Goal: Information Seeking & Learning: Check status

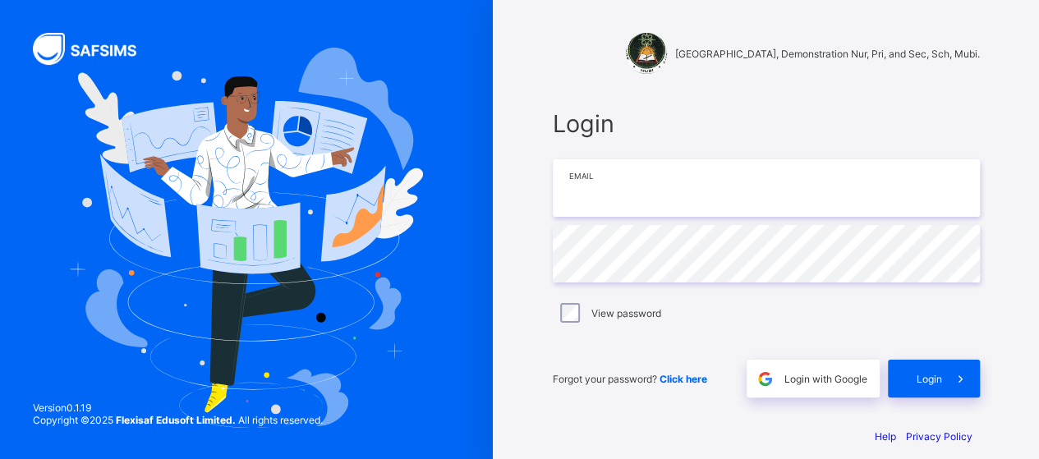
type input "**********"
click at [688, 114] on span "Login" at bounding box center [766, 123] width 427 height 29
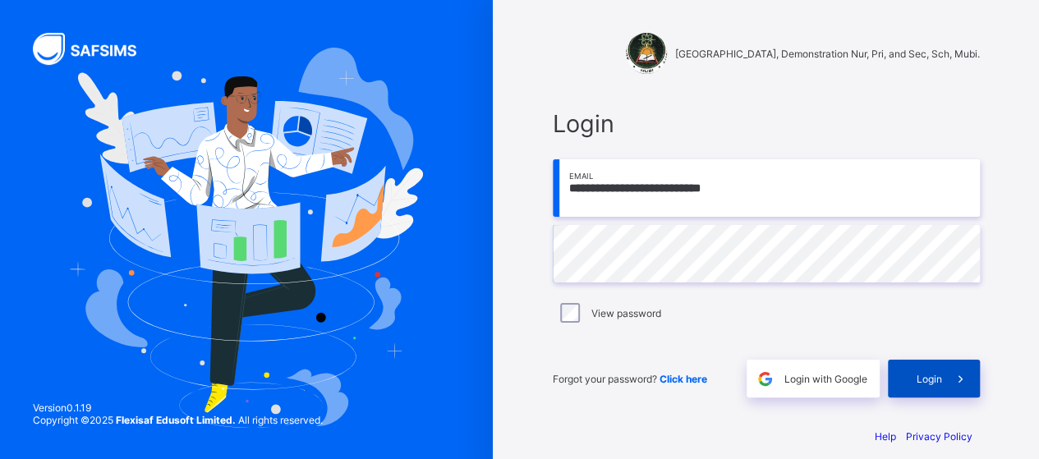
click at [934, 380] on span "Login" at bounding box center [928, 379] width 25 height 12
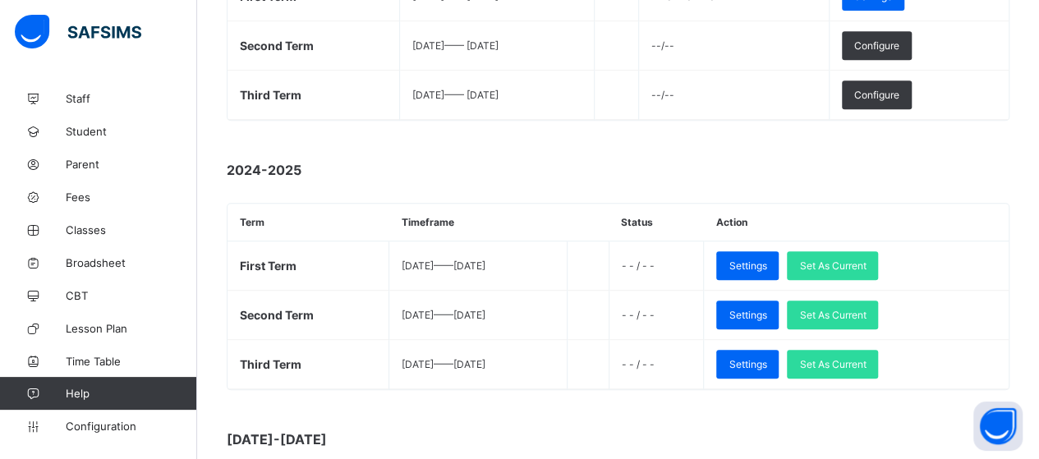
scroll to position [411, 0]
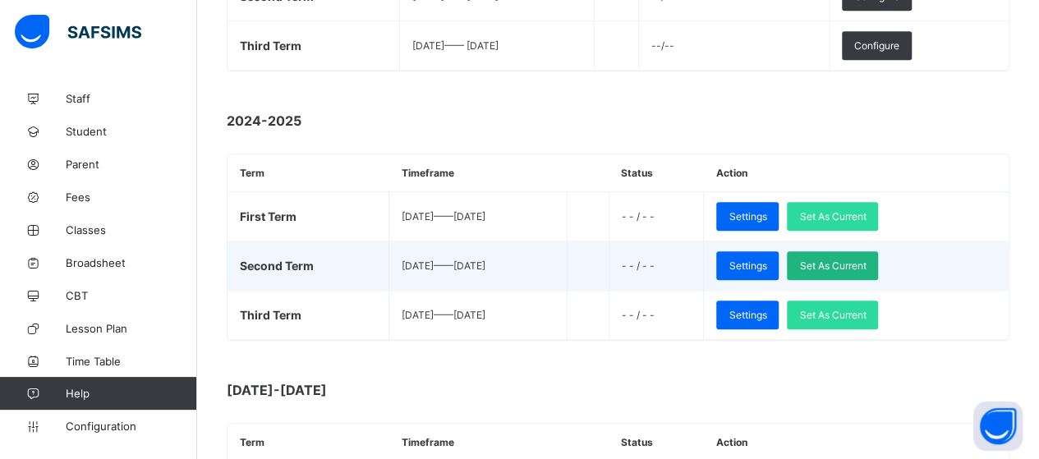
click at [855, 252] on div "Set As Current" at bounding box center [832, 265] width 91 height 29
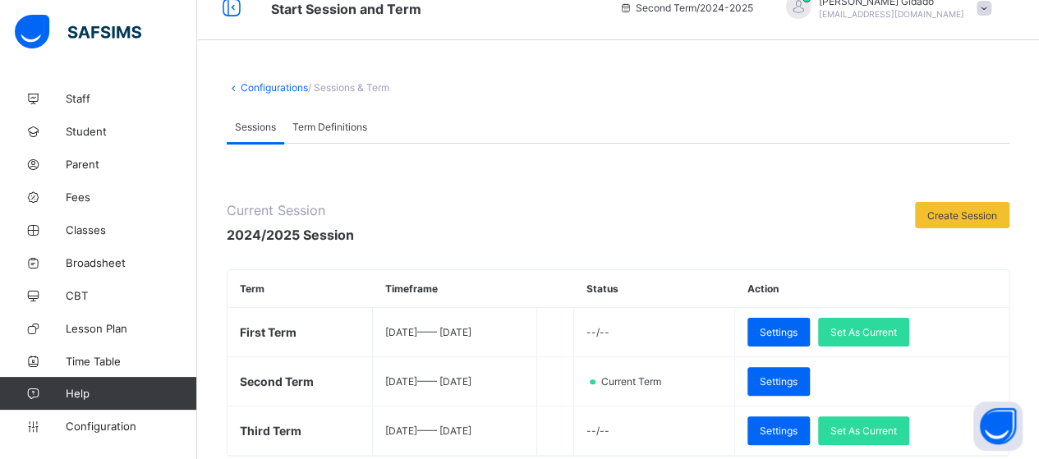
scroll to position [0, 0]
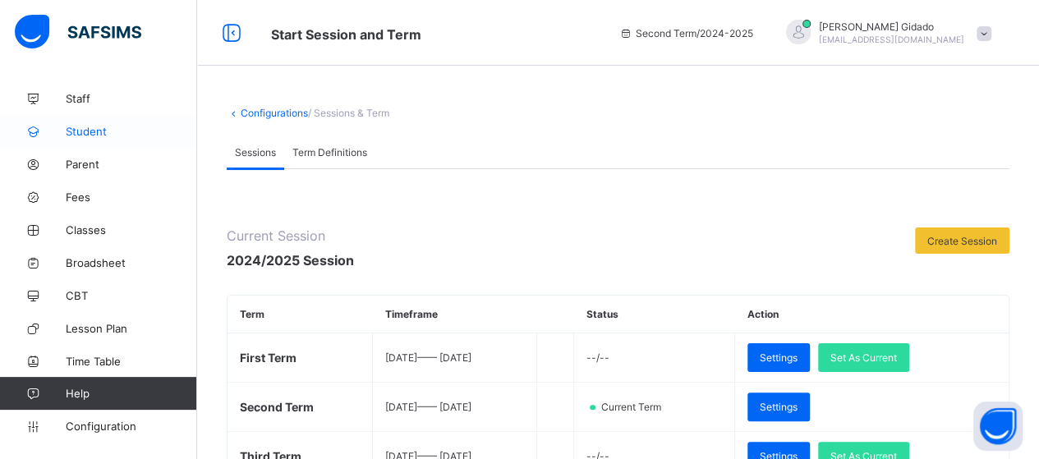
click at [83, 134] on span "Student" at bounding box center [131, 131] width 131 height 13
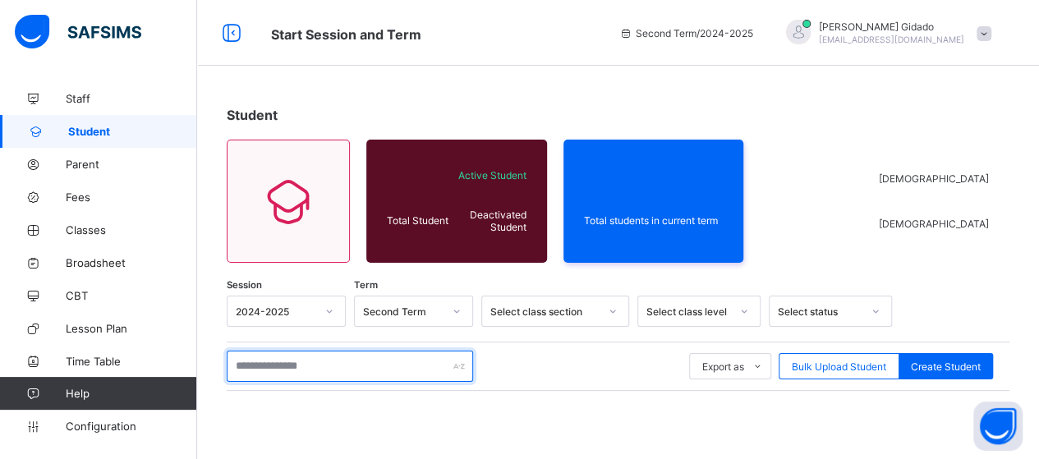
click at [268, 365] on input "text" at bounding box center [350, 366] width 246 height 31
type input "*"
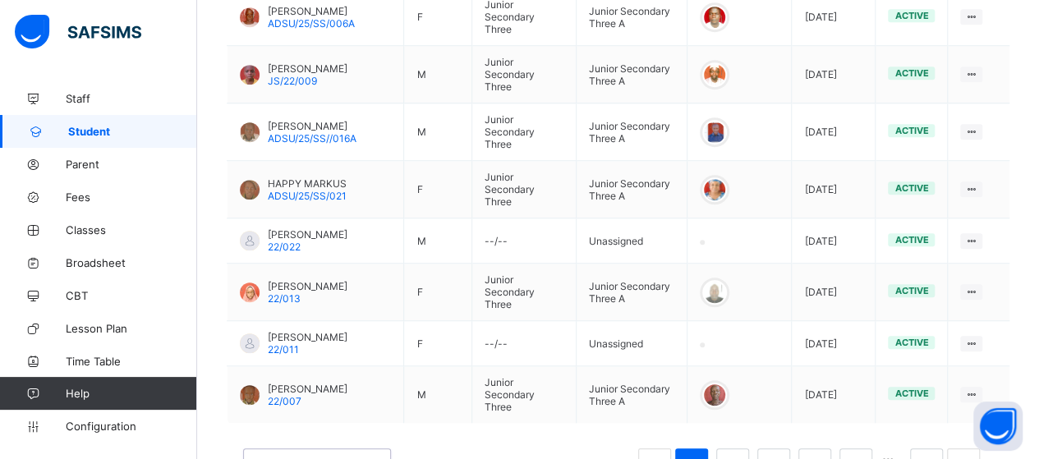
scroll to position [624, 0]
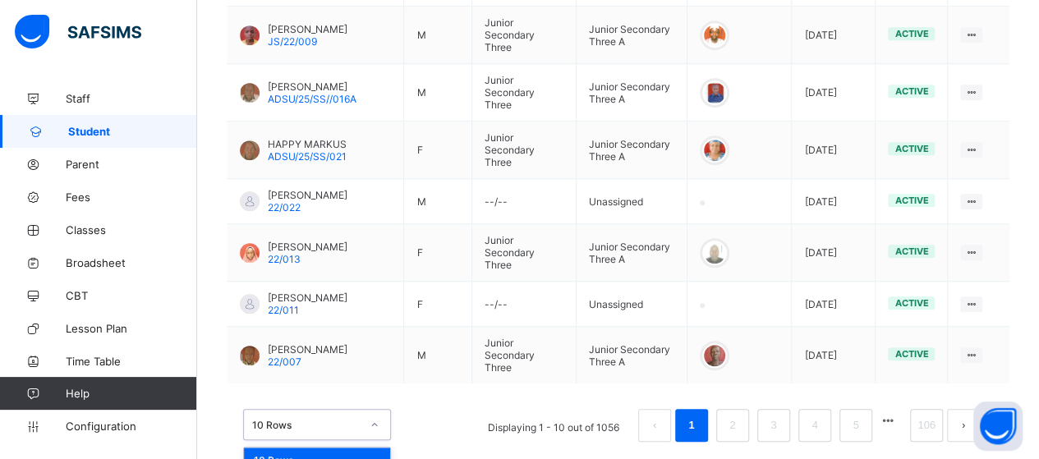
click at [371, 409] on div "option 10 Rows focused, 1 of 3. 3 results available. Use Up and Down to choose …" at bounding box center [317, 424] width 148 height 31
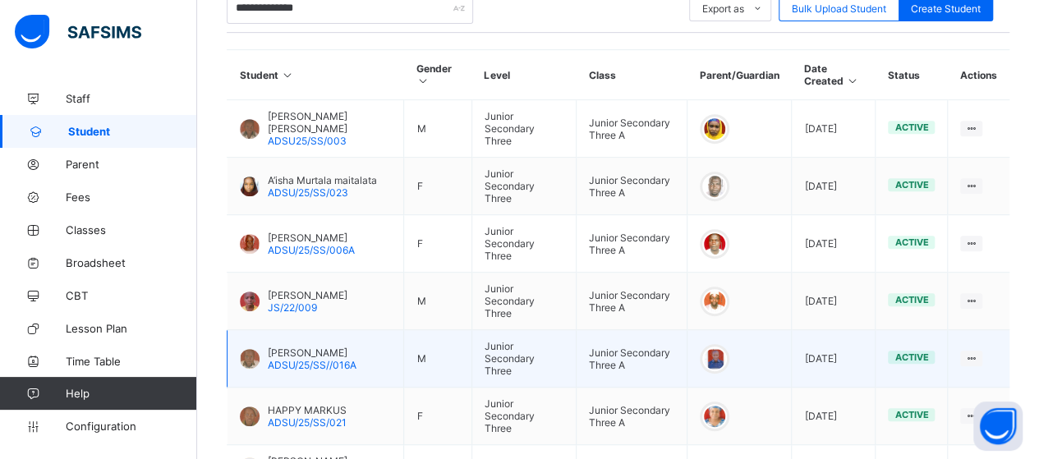
scroll to position [256, 0]
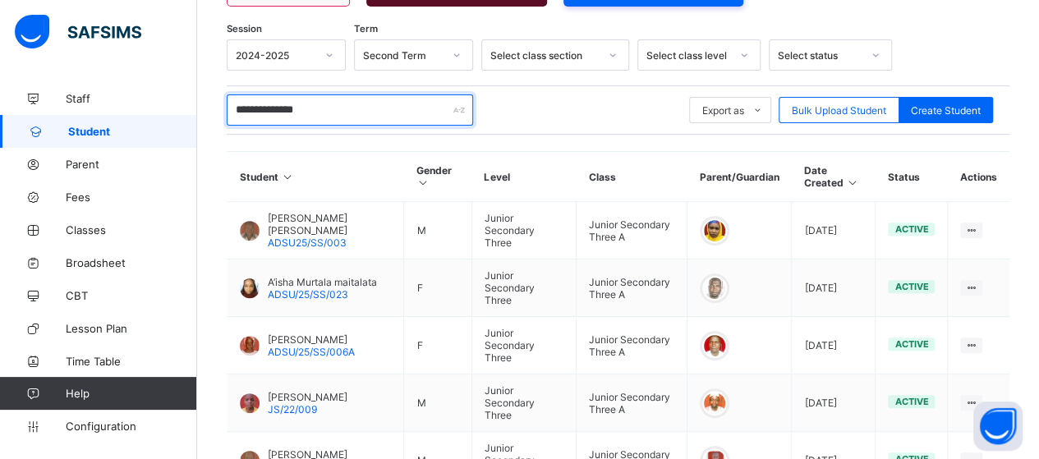
click at [330, 104] on input "**********" at bounding box center [350, 109] width 246 height 31
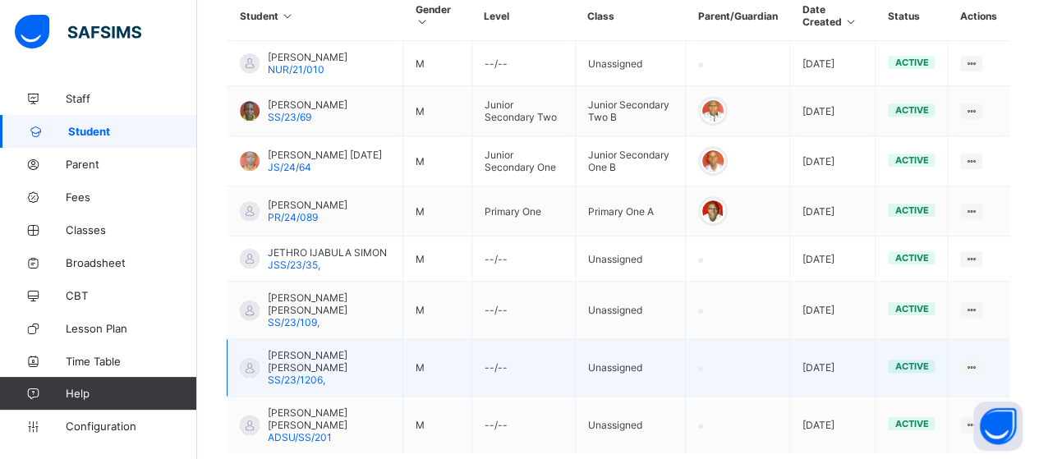
scroll to position [420, 0]
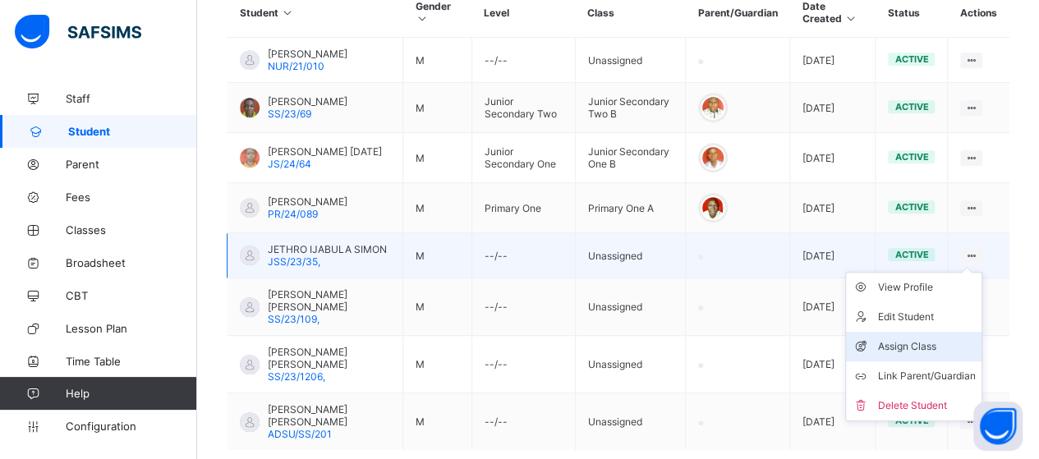
type input "********"
click at [945, 344] on div "Assign Class" at bounding box center [926, 346] width 98 height 16
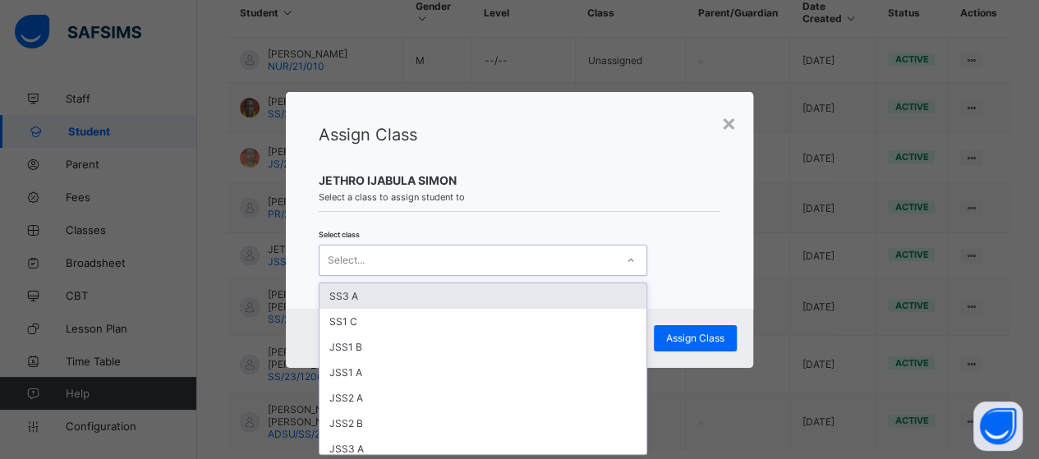
scroll to position [0, 0]
click at [627, 260] on icon at bounding box center [630, 259] width 6 height 3
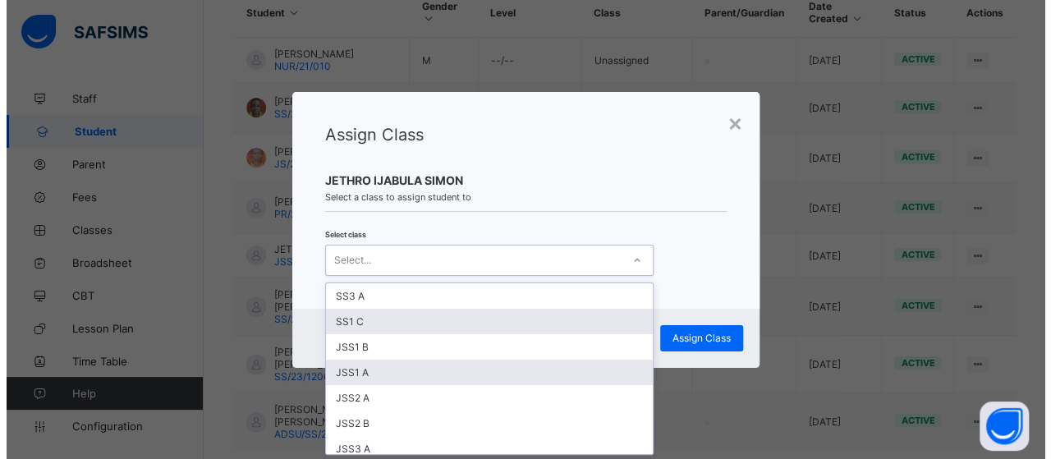
scroll to position [82, 0]
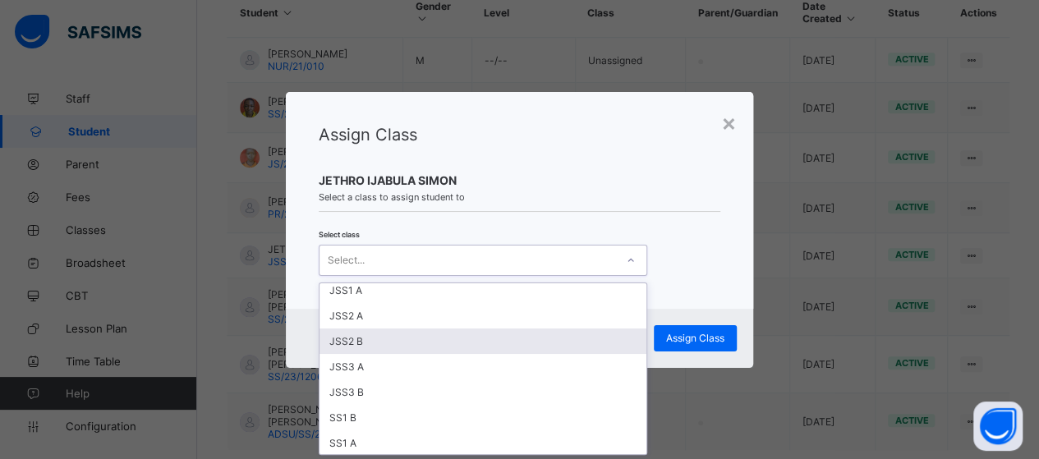
click at [506, 334] on div "JSS2 B" at bounding box center [482, 340] width 327 height 25
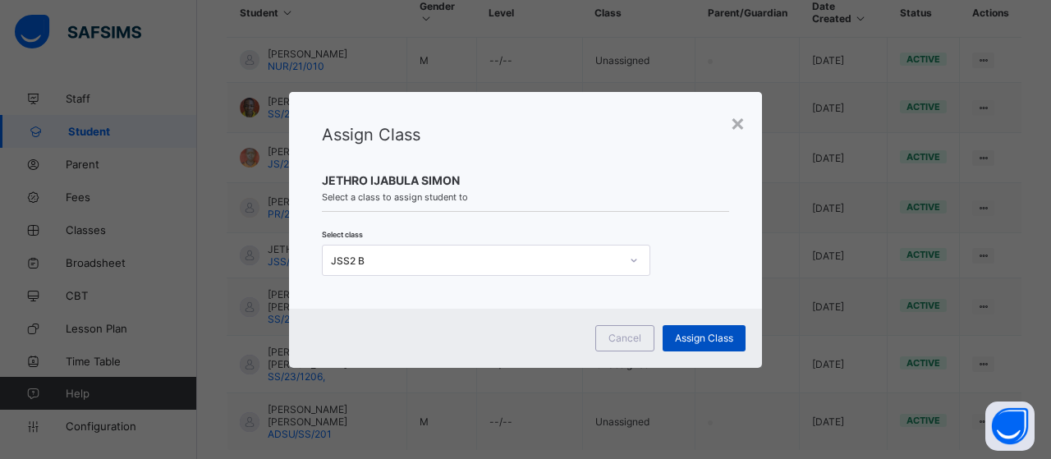
click at [700, 342] on span "Assign Class" at bounding box center [704, 338] width 58 height 12
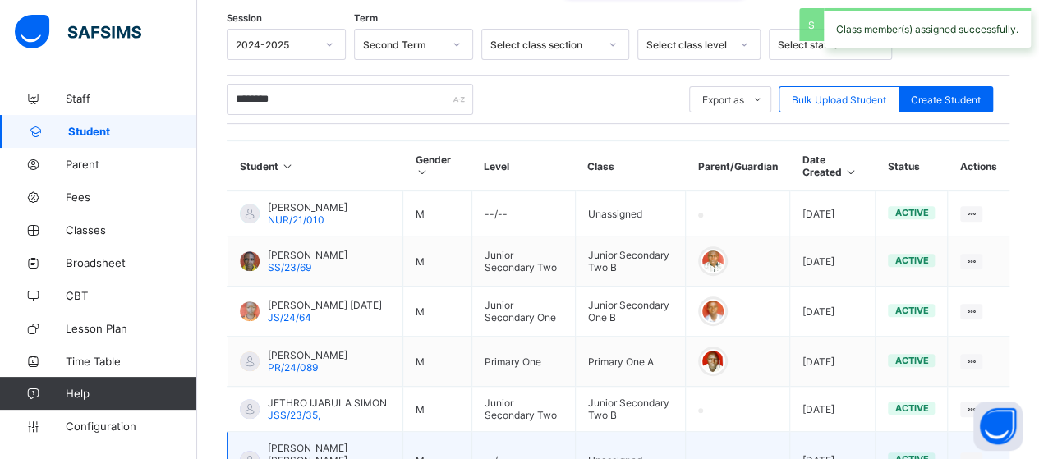
scroll to position [420, 0]
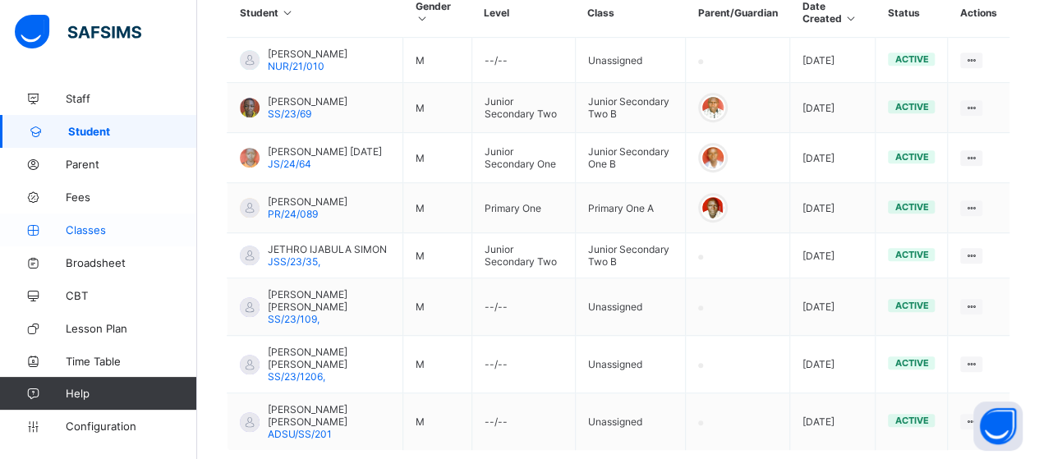
click at [101, 225] on span "Classes" at bounding box center [131, 229] width 131 height 13
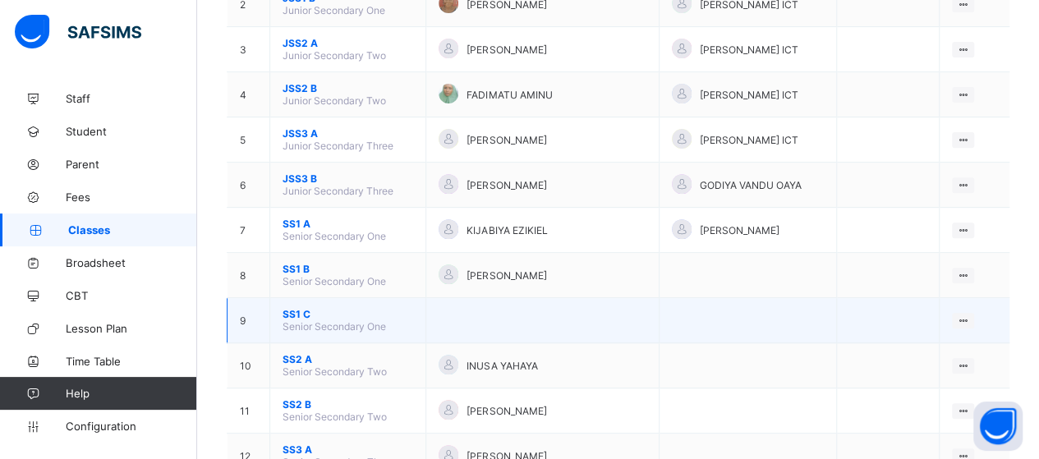
scroll to position [174, 0]
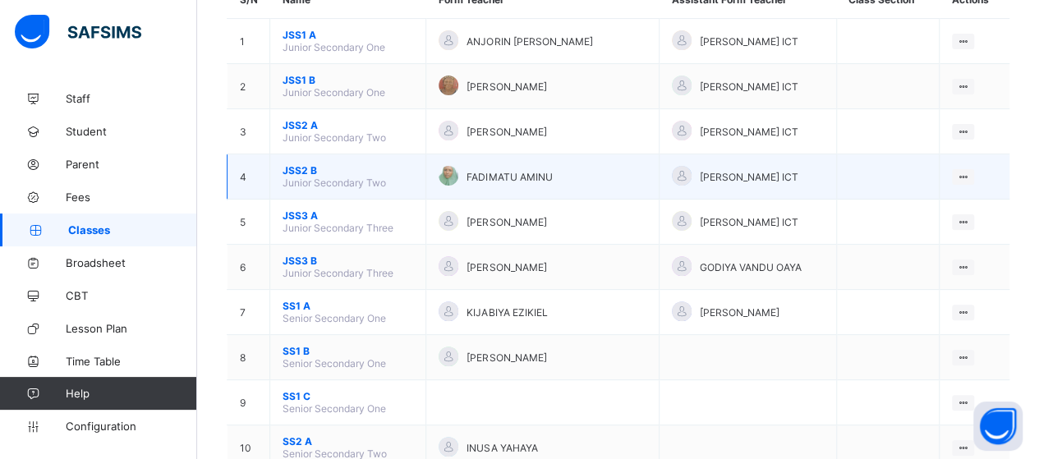
click at [301, 164] on span "JSS2 B" at bounding box center [347, 170] width 131 height 12
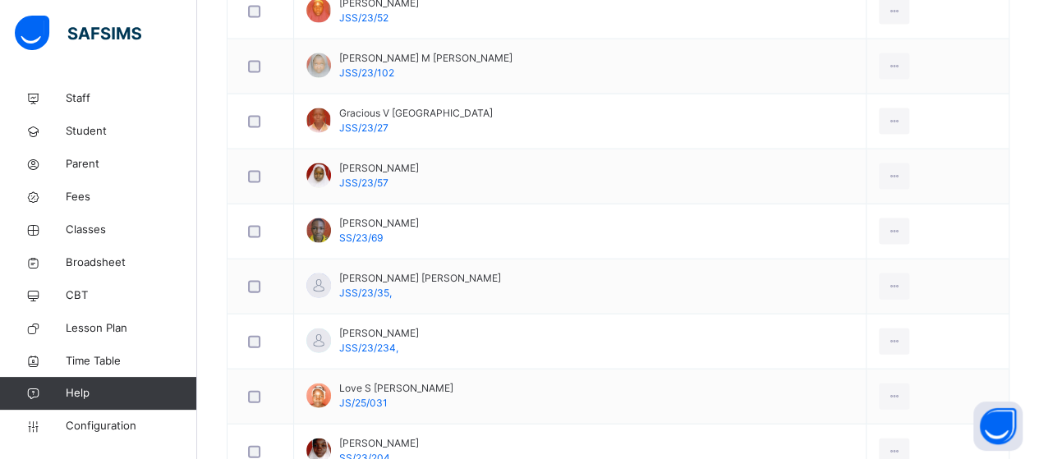
scroll to position [1734, 0]
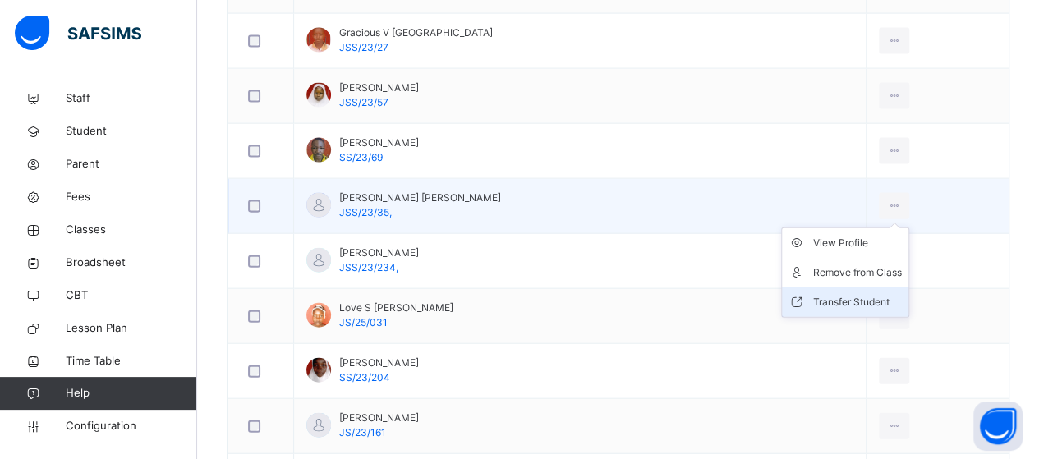
click at [862, 296] on div "Transfer Student" at bounding box center [857, 302] width 89 height 16
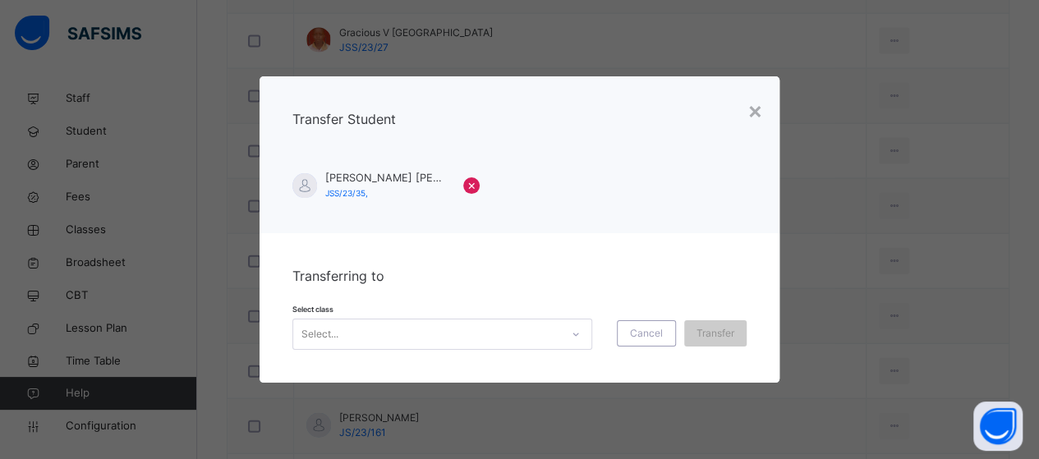
click at [585, 339] on div at bounding box center [576, 334] width 28 height 26
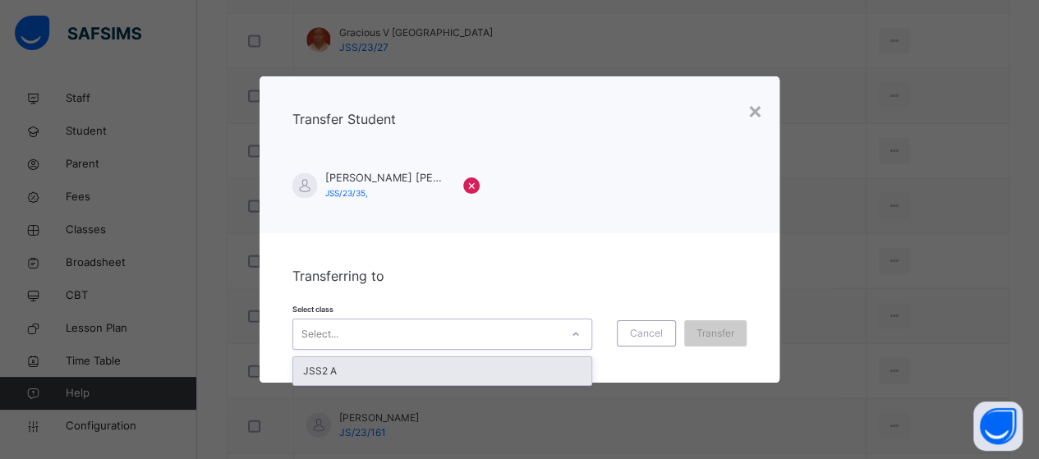
click at [526, 372] on div "JSS2 A" at bounding box center [442, 371] width 298 height 28
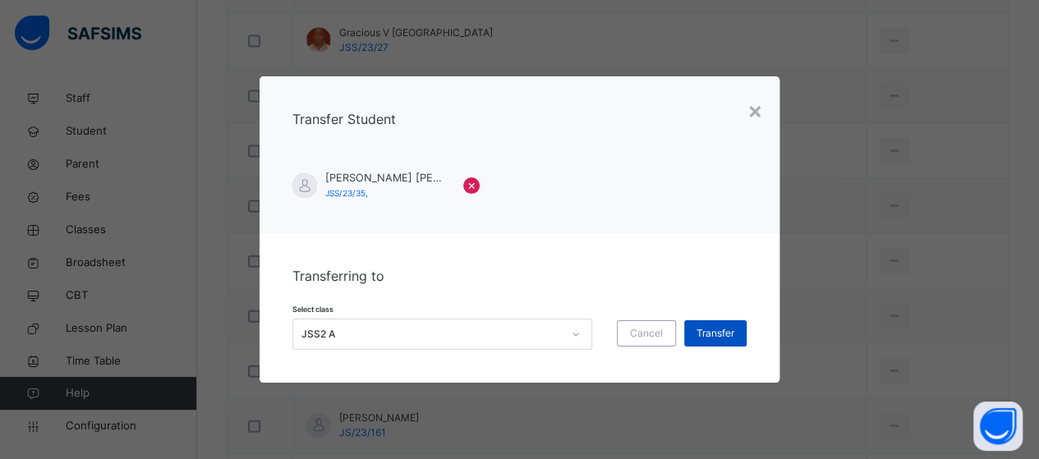
click at [711, 339] on span "Transfer" at bounding box center [715, 333] width 38 height 15
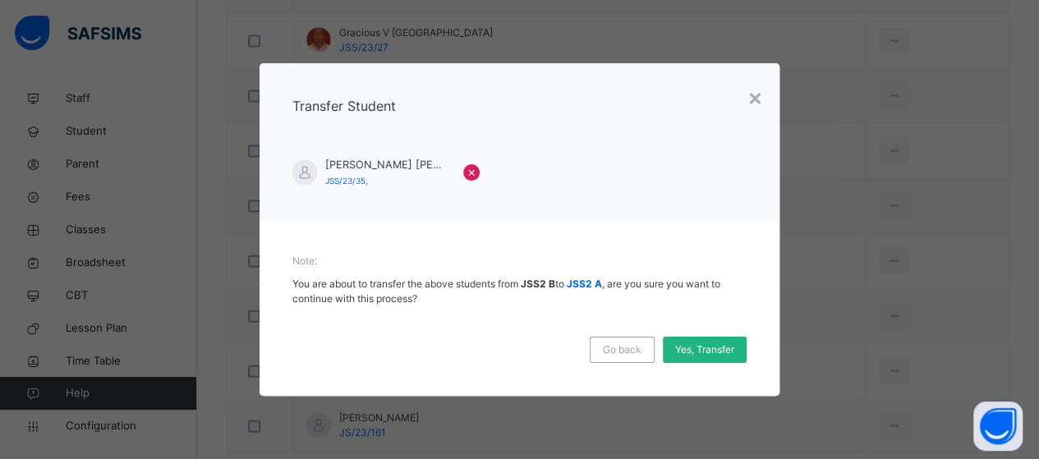
click at [714, 351] on span "Yes, Transfer" at bounding box center [704, 349] width 59 height 15
click at [708, 349] on span "Yes, Transfer" at bounding box center [704, 349] width 59 height 15
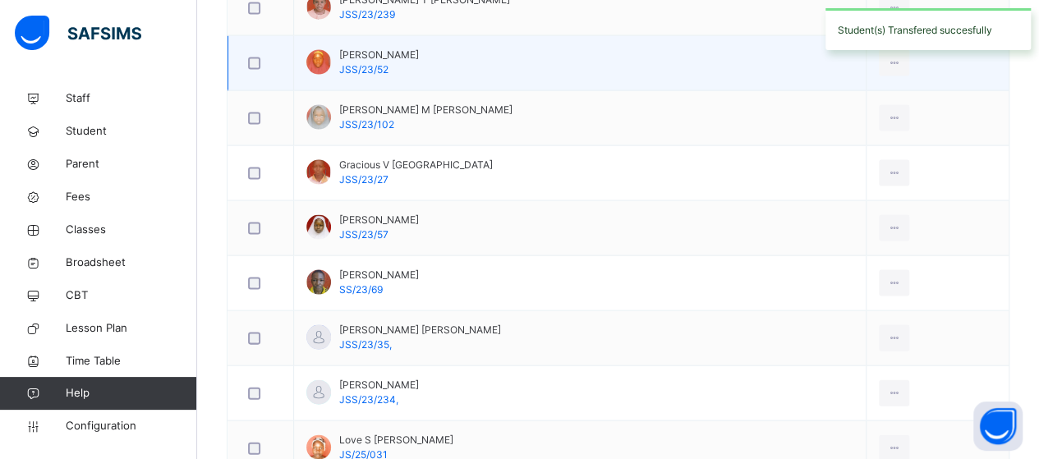
scroll to position [1406, 0]
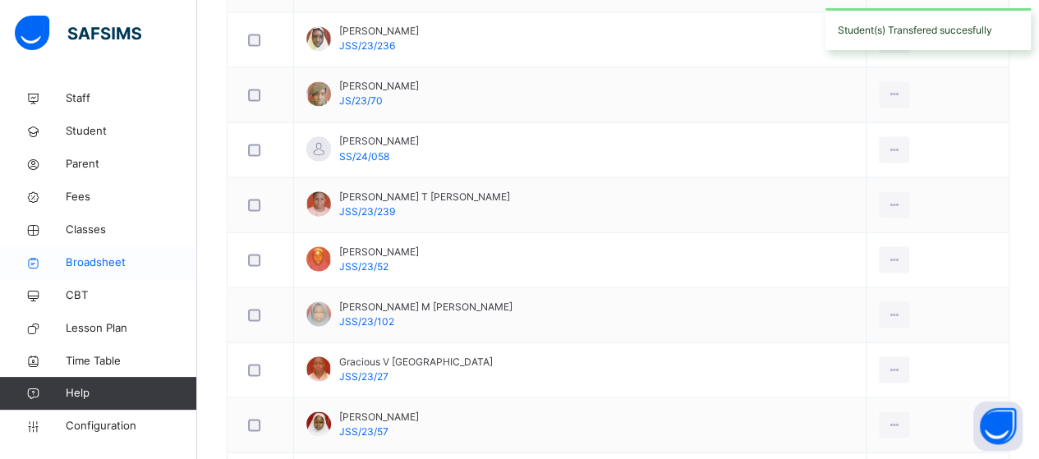
click at [107, 264] on span "Broadsheet" at bounding box center [131, 263] width 131 height 16
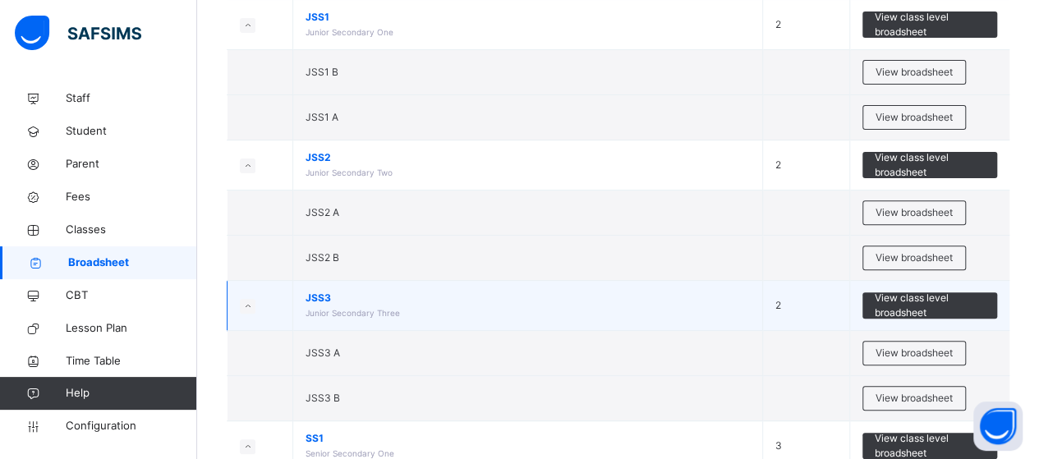
scroll to position [246, 0]
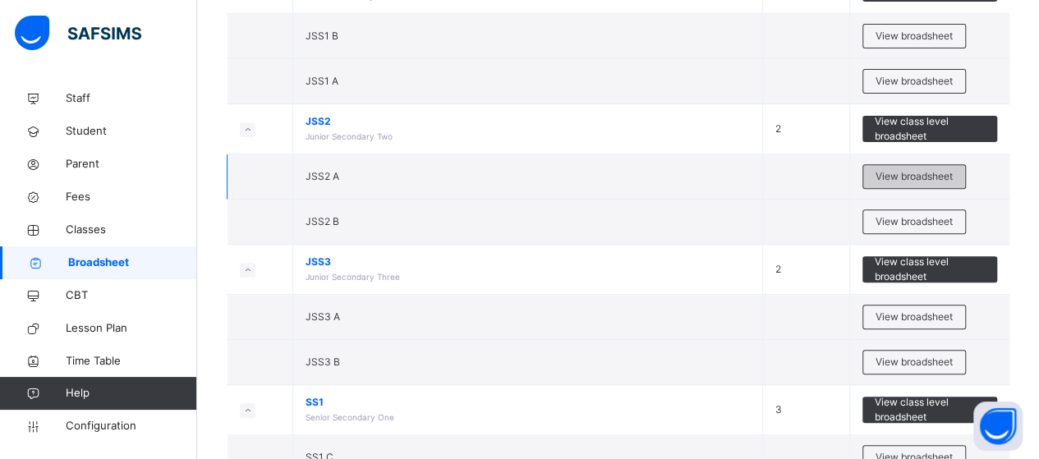
click at [917, 175] on span "View broadsheet" at bounding box center [913, 176] width 77 height 15
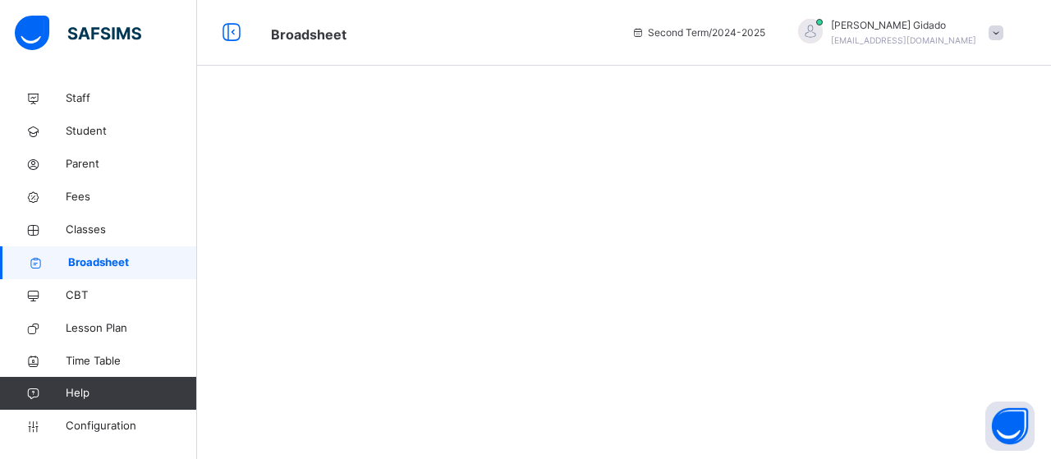
click at [917, 175] on div at bounding box center [624, 229] width 854 height 459
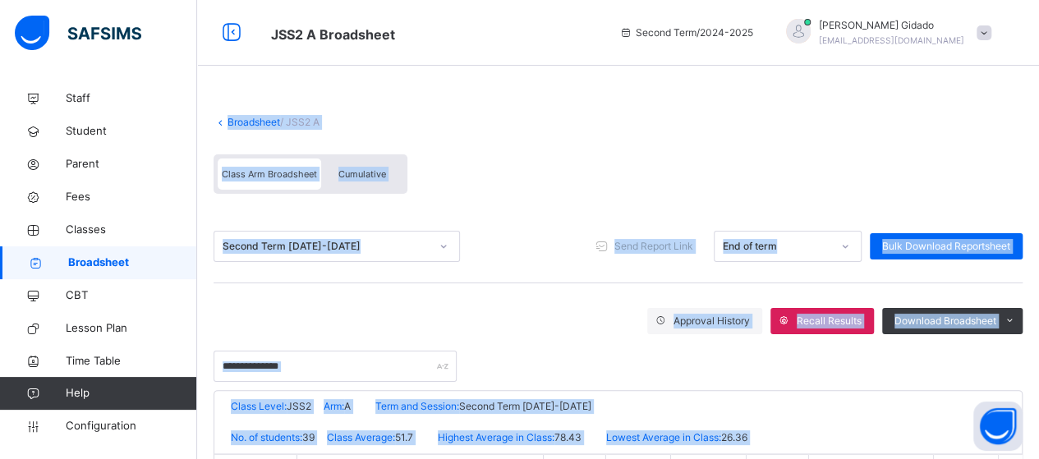
click at [627, 158] on div "Class Arm Broadsheet Cumulative" at bounding box center [618, 178] width 809 height 64
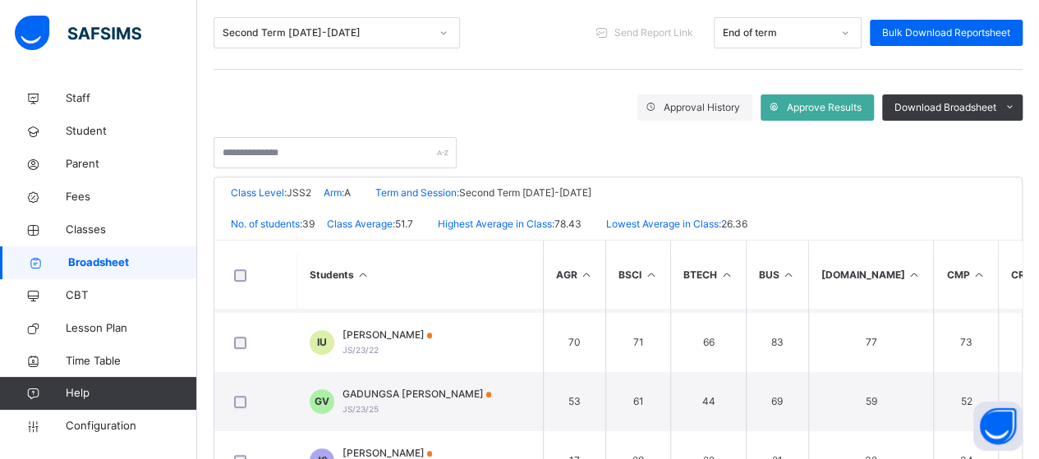
scroll to position [246, 0]
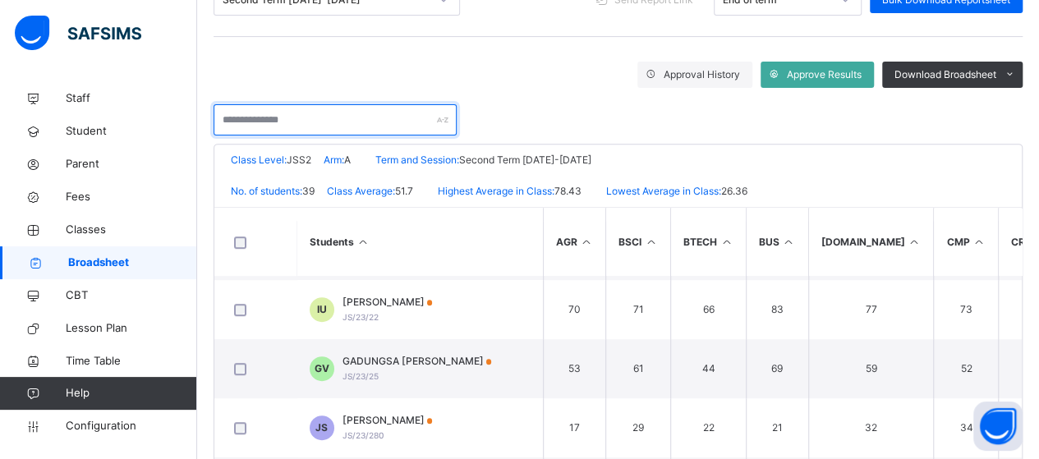
click at [320, 122] on input "text" at bounding box center [335, 119] width 243 height 31
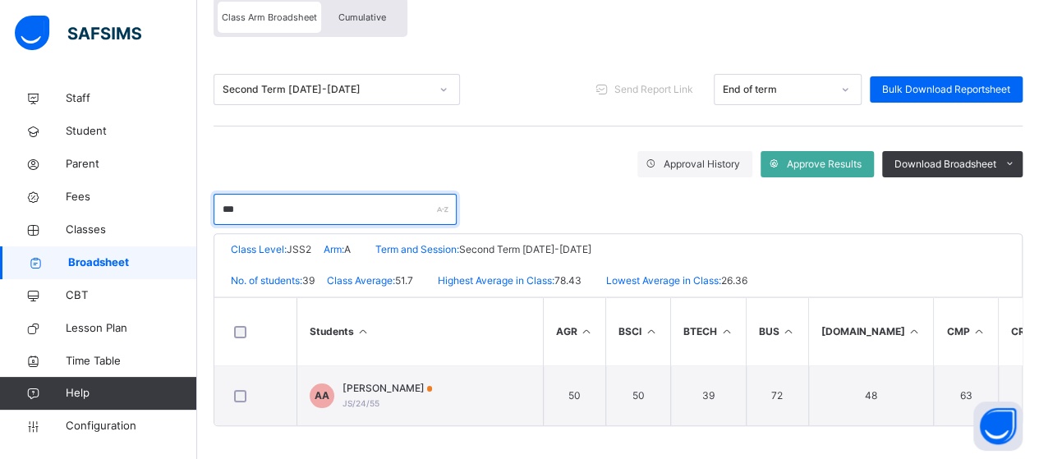
scroll to position [141, 0]
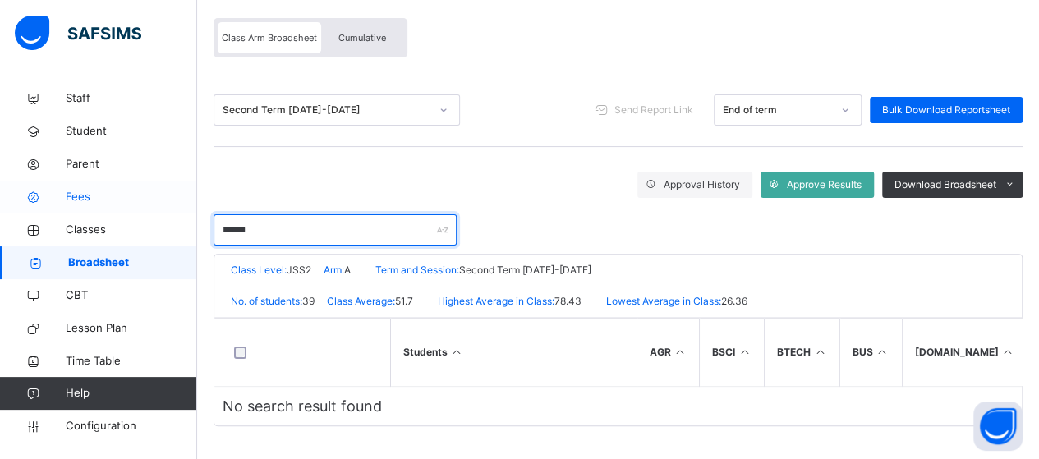
type input "******"
drag, startPoint x: 122, startPoint y: 192, endPoint x: 121, endPoint y: 207, distance: 14.8
click at [122, 192] on span "Fees" at bounding box center [131, 197] width 131 height 16
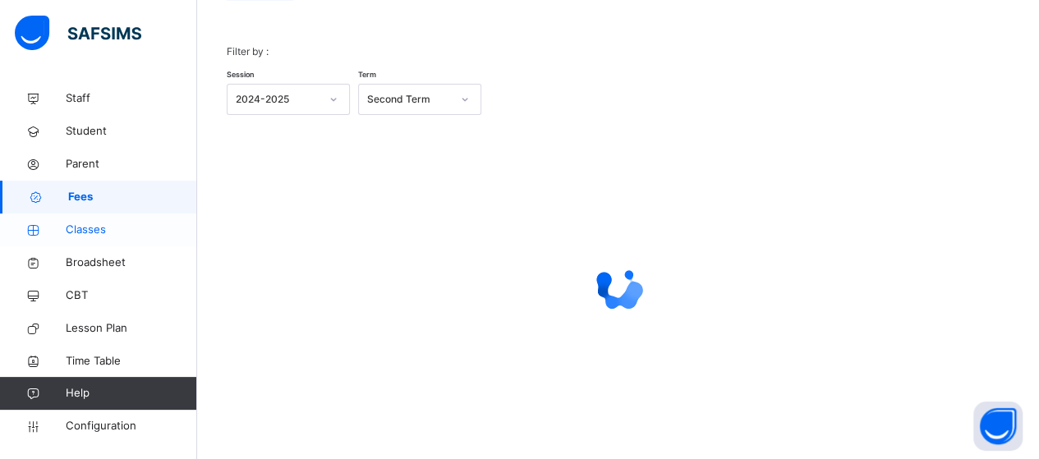
click at [89, 230] on span "Classes" at bounding box center [131, 230] width 131 height 16
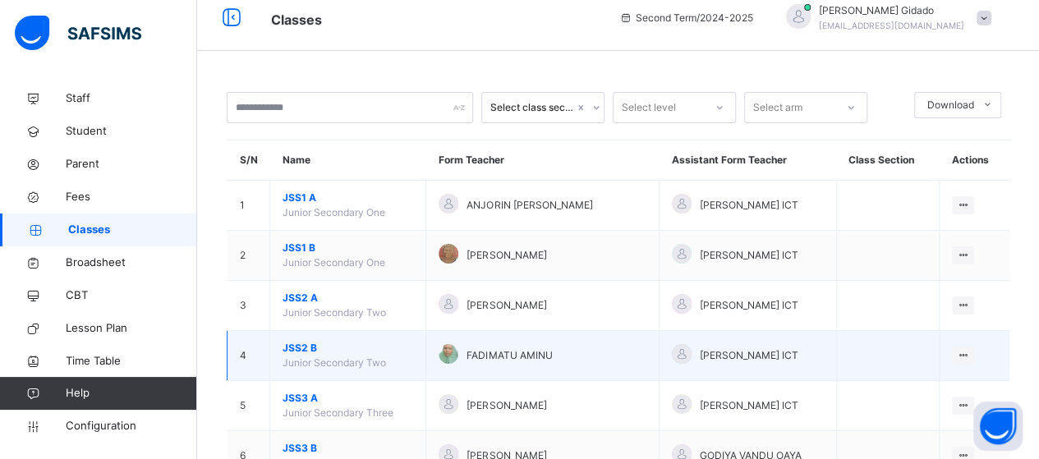
scroll to position [141, 0]
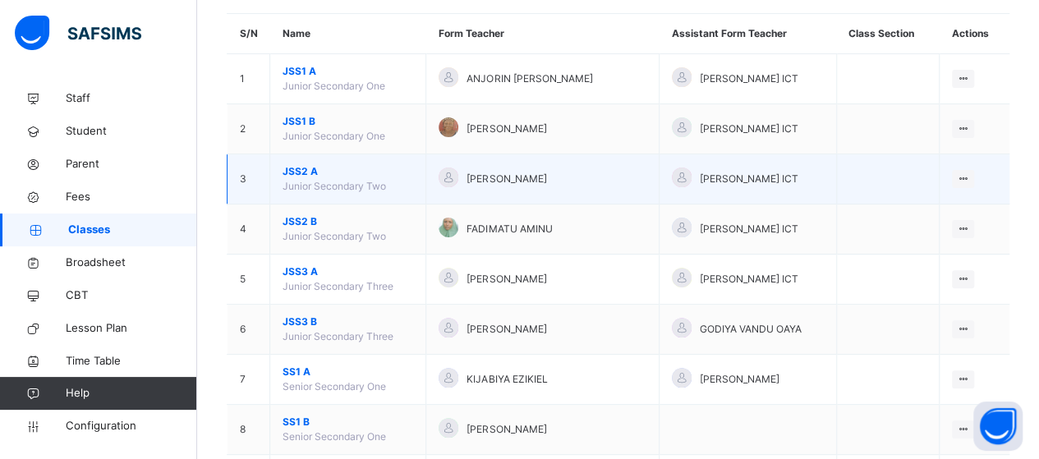
click at [302, 168] on span "JSS2 A" at bounding box center [347, 171] width 131 height 15
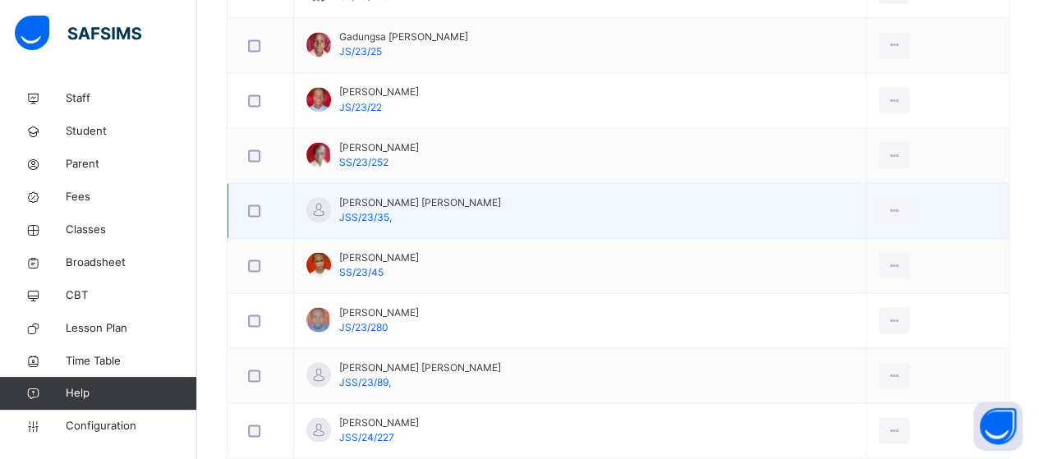
scroll to position [1537, 0]
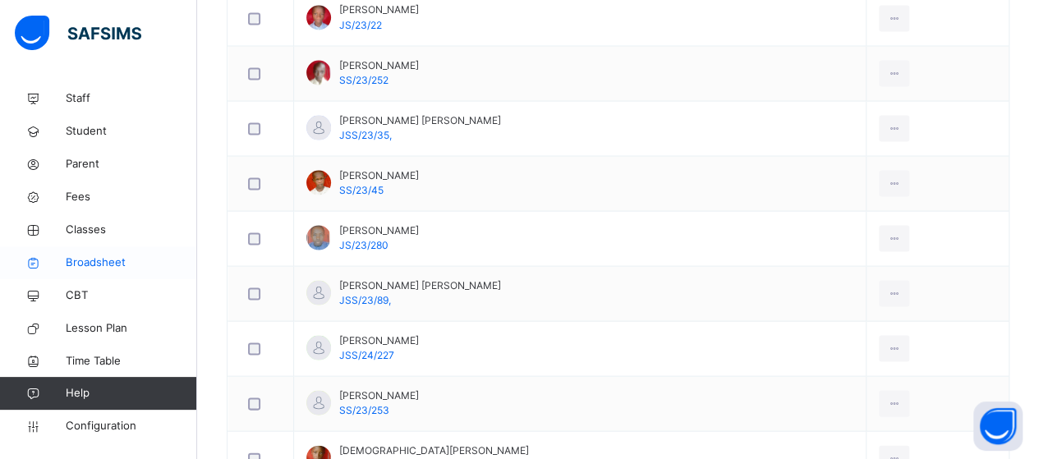
click at [90, 259] on span "Broadsheet" at bounding box center [131, 263] width 131 height 16
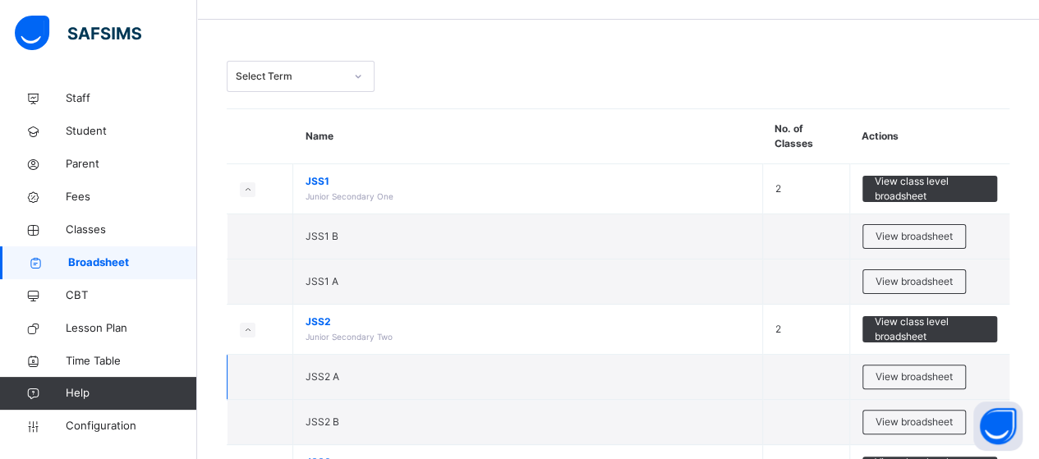
scroll to position [82, 0]
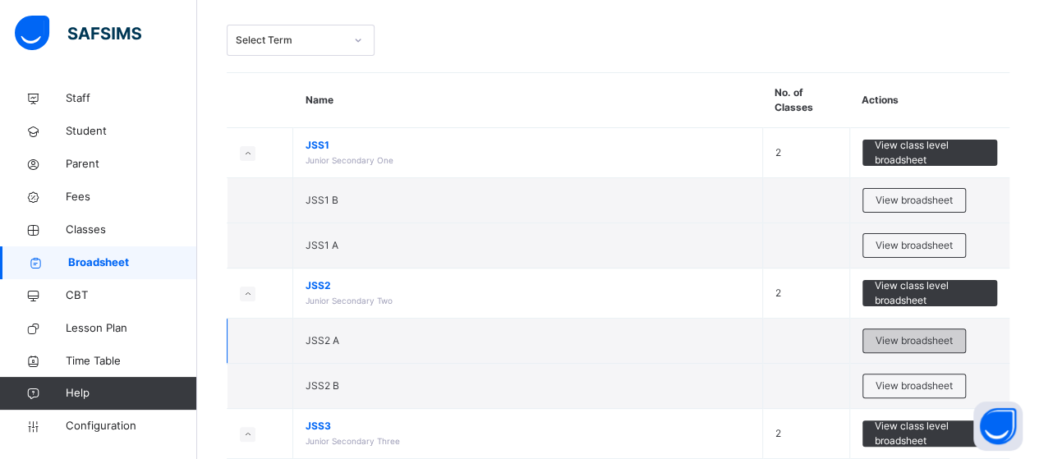
click at [900, 339] on span "View broadsheet" at bounding box center [913, 340] width 77 height 15
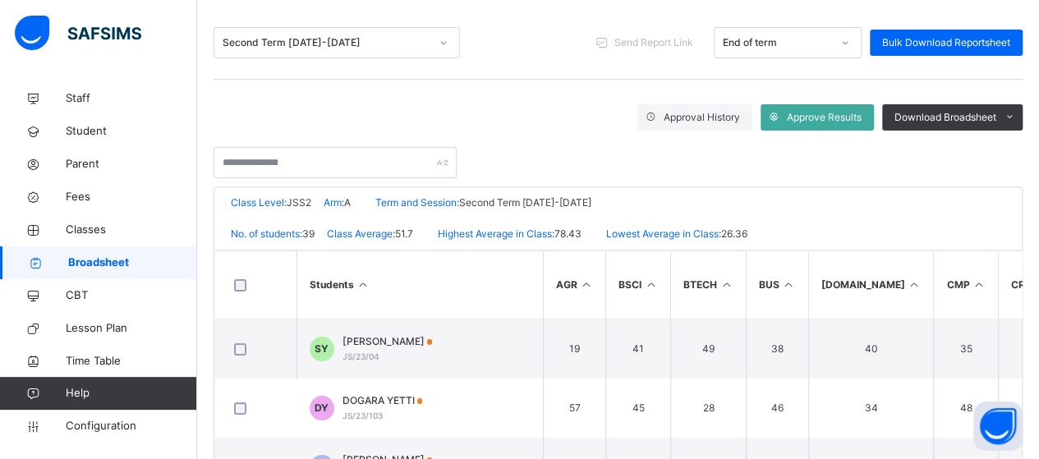
scroll to position [191, 0]
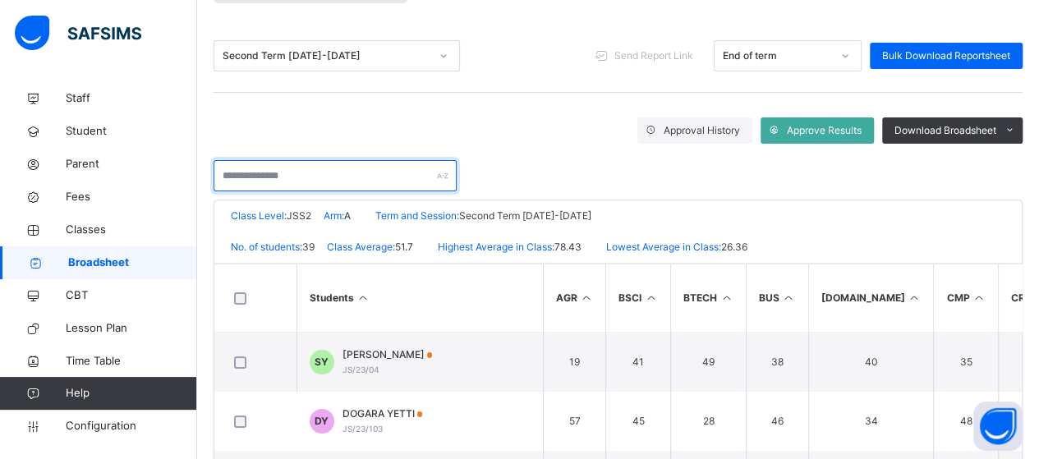
click at [316, 170] on input "text" at bounding box center [335, 175] width 243 height 31
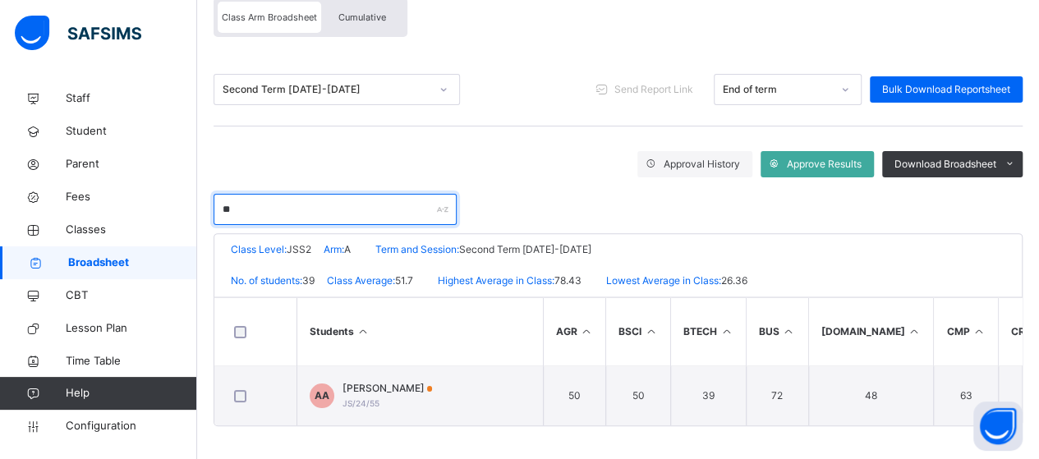
scroll to position [161, 0]
click at [503, 326] on th "Students" at bounding box center [419, 332] width 246 height 68
click at [235, 212] on input "**" at bounding box center [335, 209] width 243 height 31
type input "*"
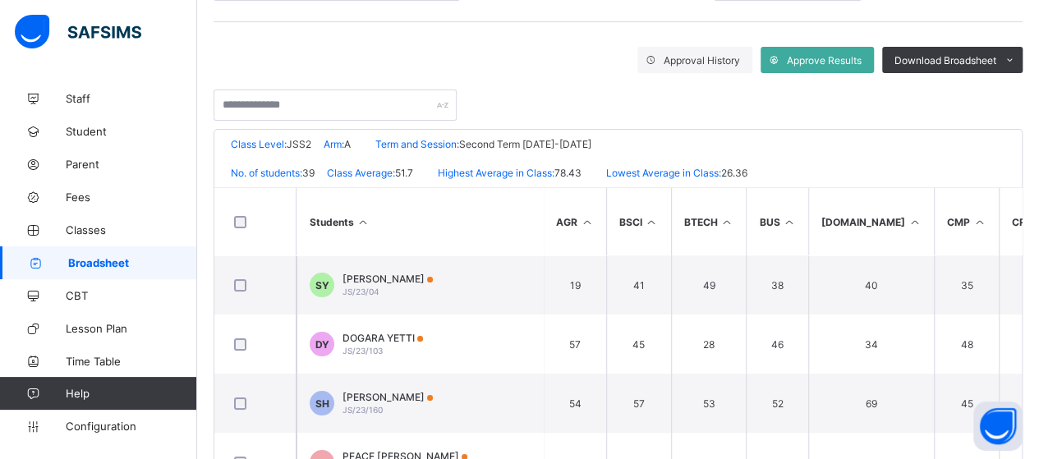
scroll to position [259, 0]
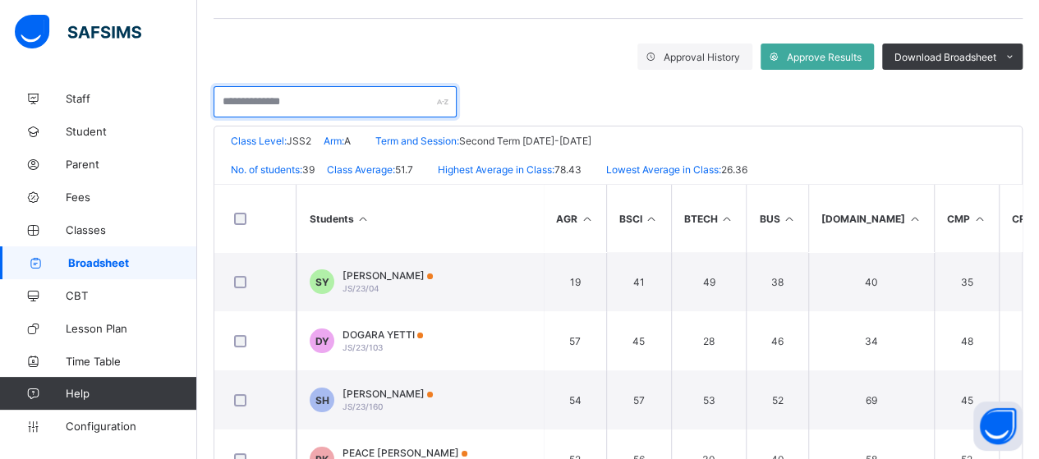
click at [320, 106] on input "text" at bounding box center [335, 101] width 243 height 31
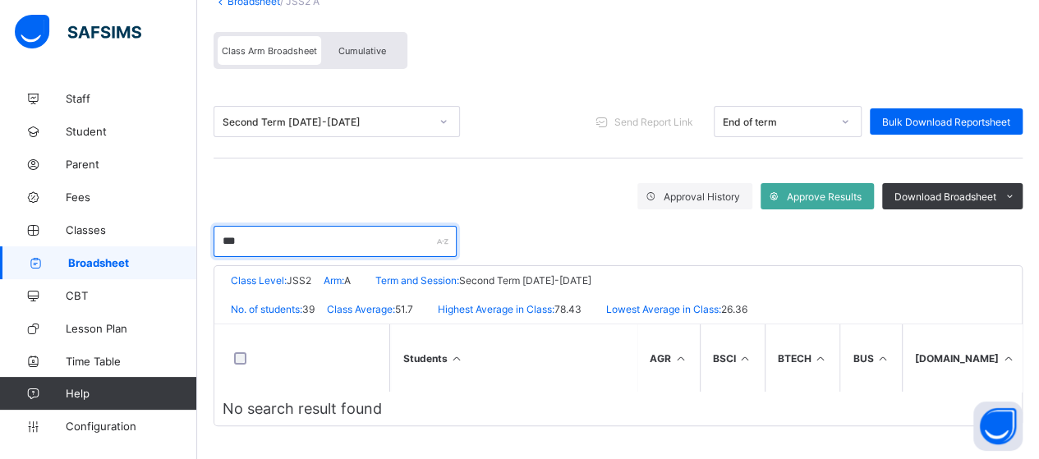
scroll to position [122, 0]
type input "******"
click at [513, 209] on div "******" at bounding box center [618, 233] width 809 height 48
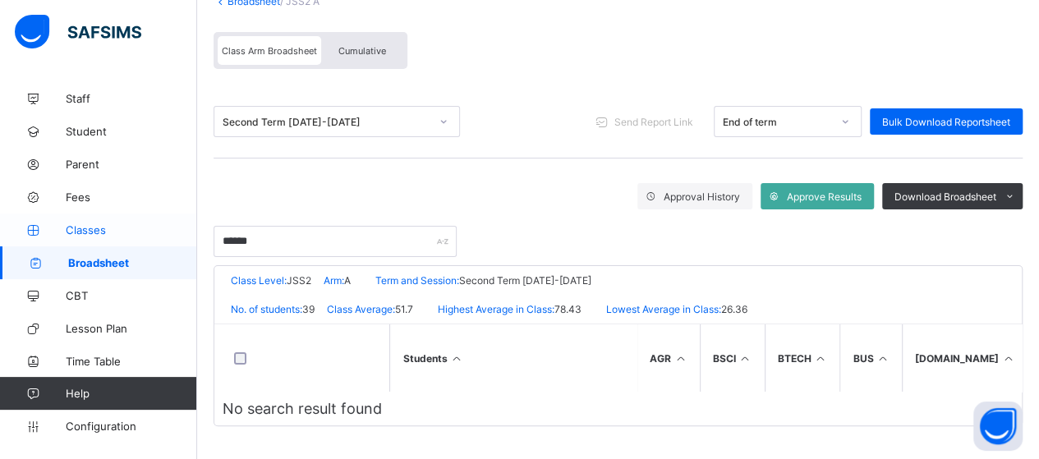
click at [84, 226] on span "Classes" at bounding box center [131, 229] width 131 height 13
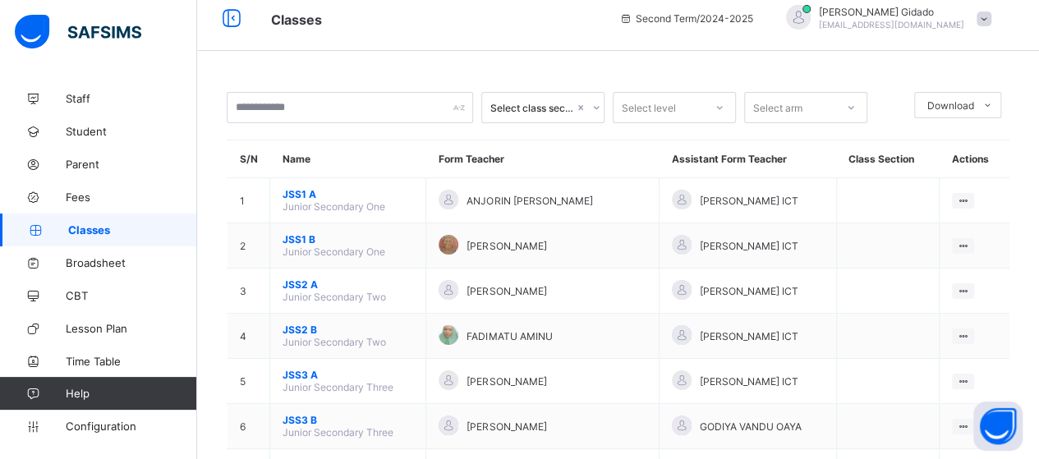
scroll to position [122, 0]
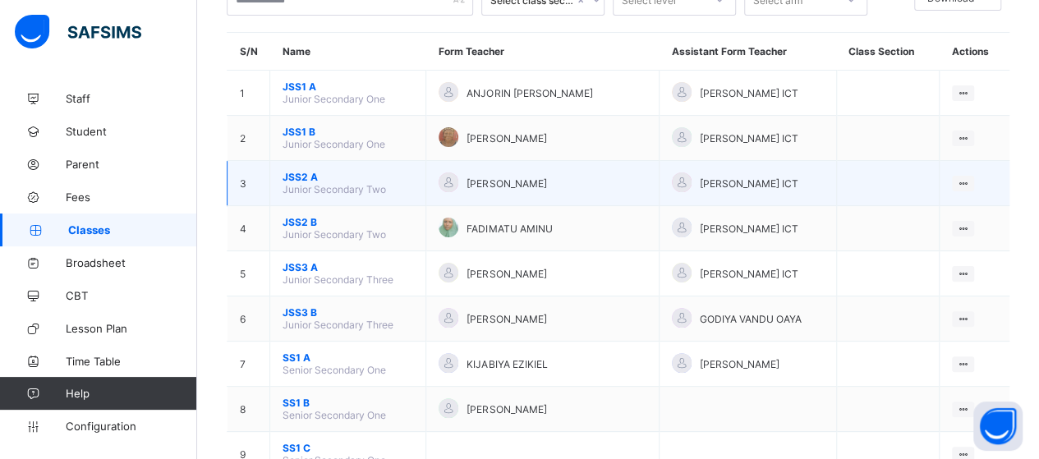
click at [305, 183] on span "Junior Secondary Two" at bounding box center [333, 189] width 103 height 12
click at [300, 171] on span "JSS2 A" at bounding box center [347, 177] width 131 height 12
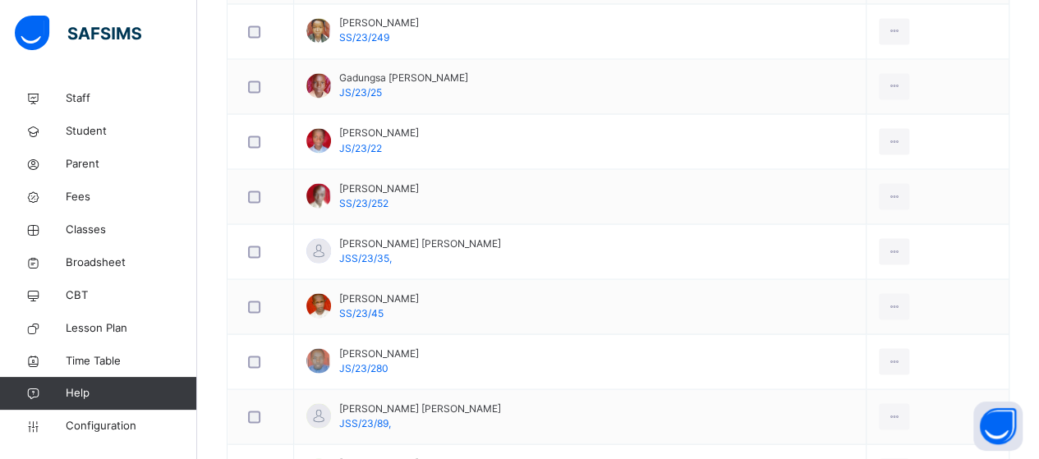
scroll to position [1436, 0]
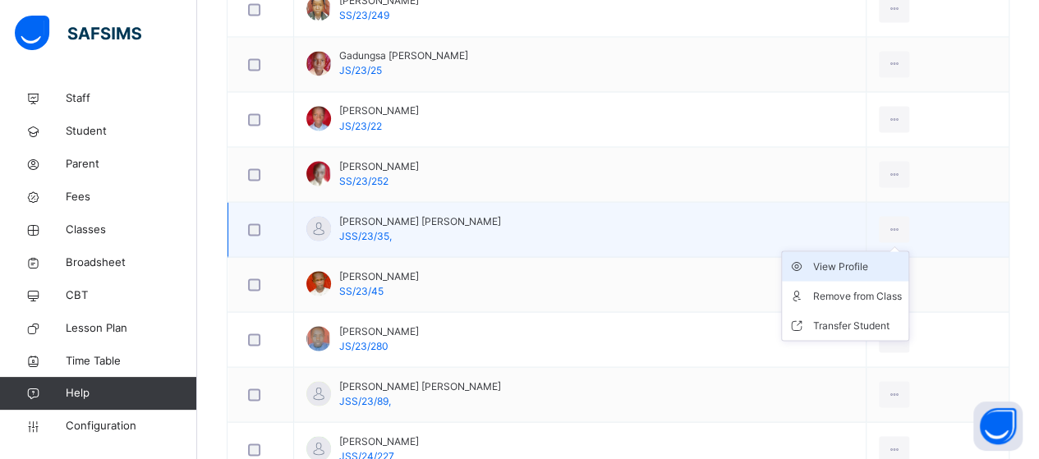
click at [828, 258] on div "View Profile" at bounding box center [857, 266] width 89 height 16
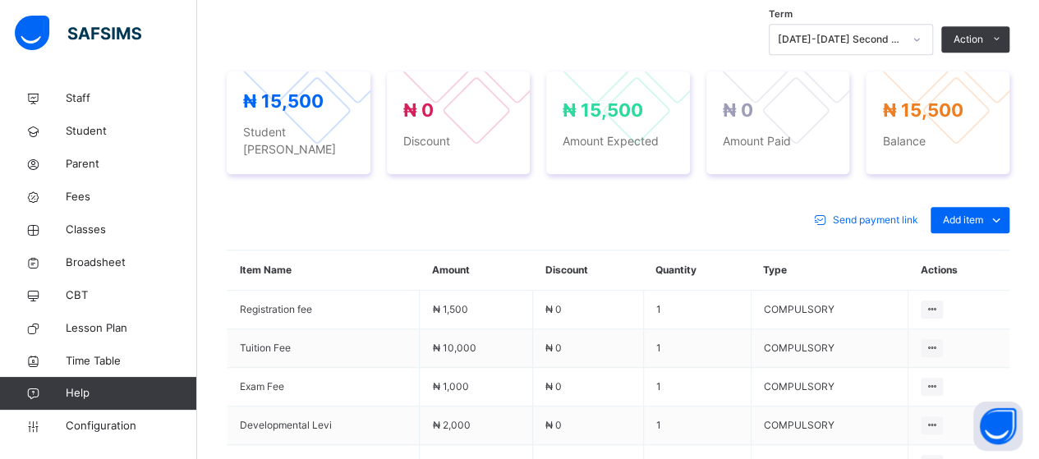
scroll to position [503, 0]
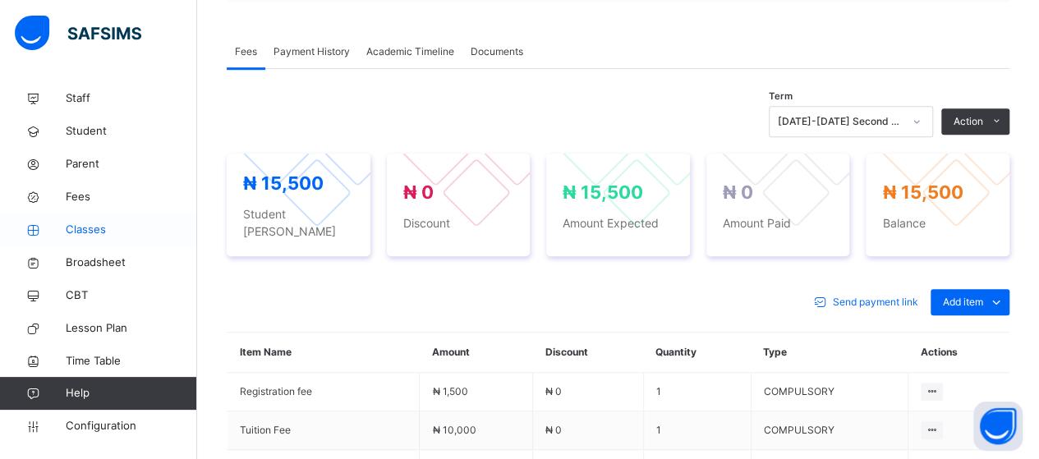
click at [98, 232] on span "Classes" at bounding box center [131, 230] width 131 height 16
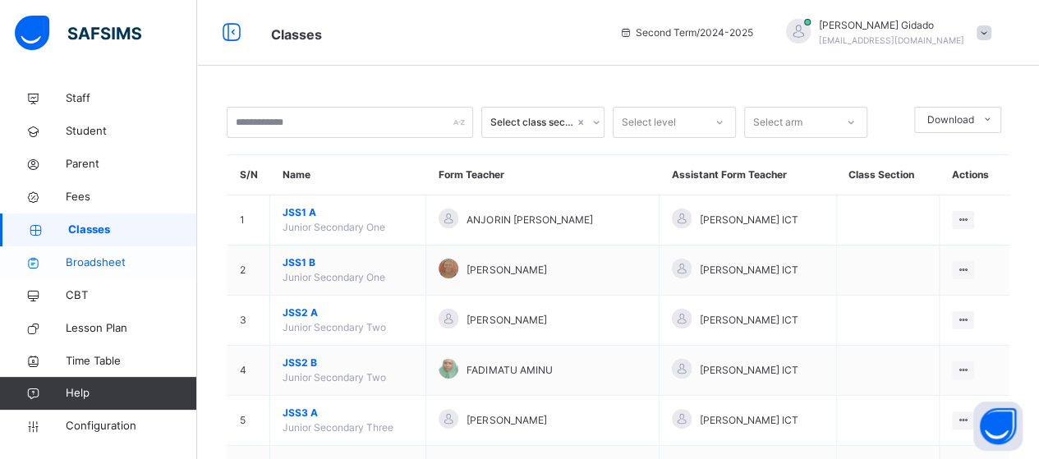
click at [97, 264] on span "Broadsheet" at bounding box center [131, 263] width 131 height 16
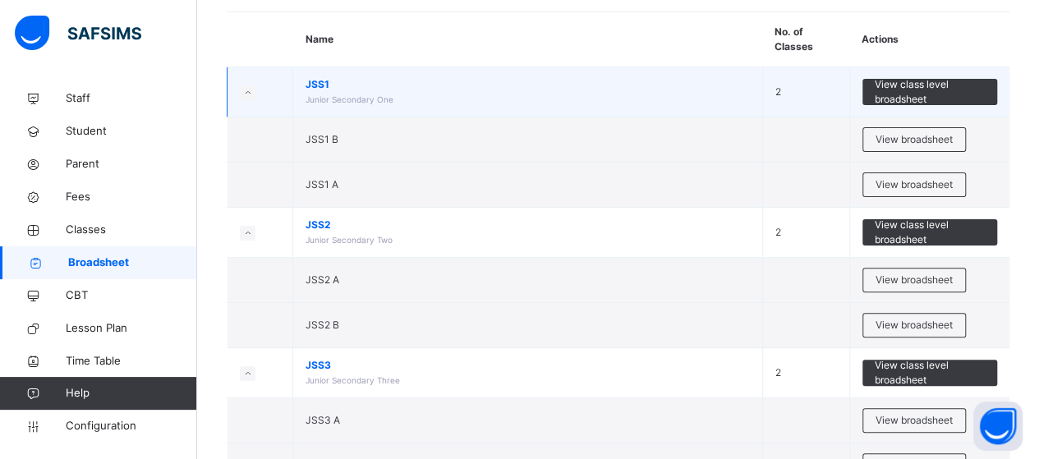
scroll to position [164, 0]
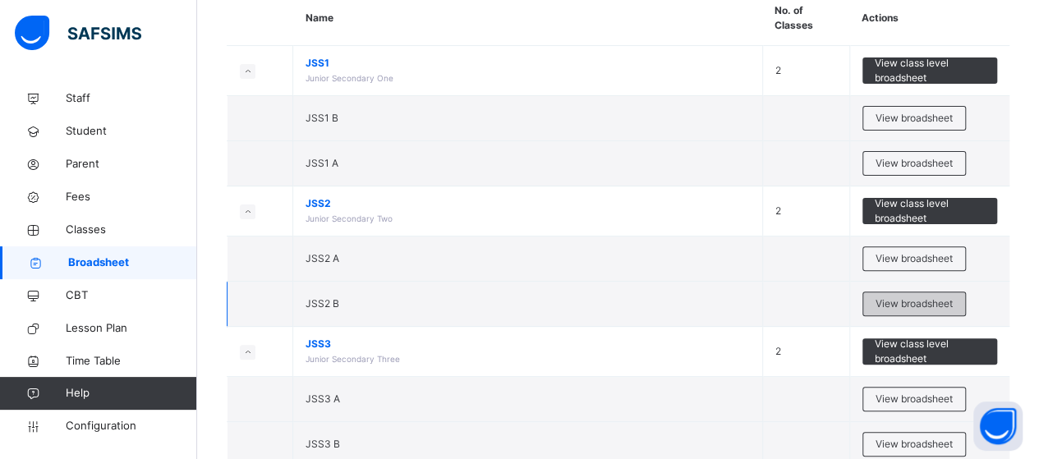
click at [892, 301] on span "View broadsheet" at bounding box center [913, 303] width 77 height 15
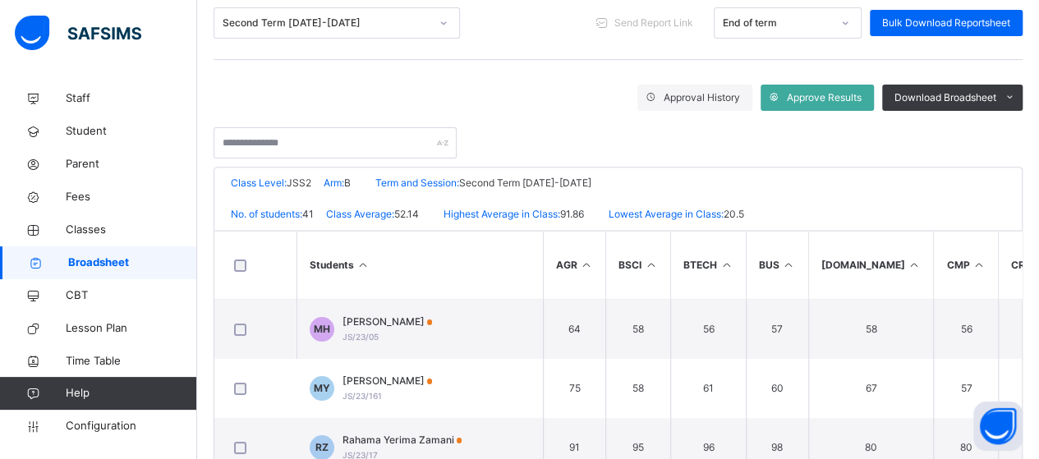
scroll to position [108, 0]
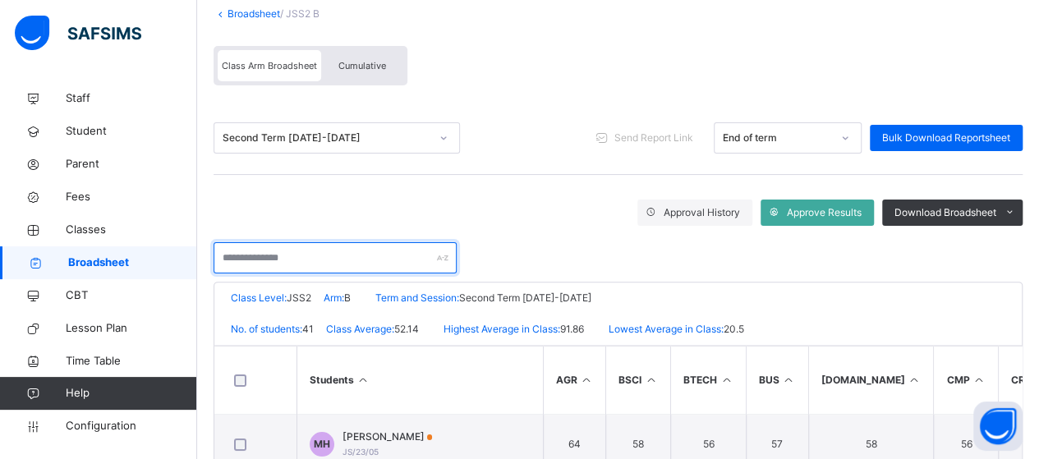
click at [299, 263] on input "text" at bounding box center [335, 257] width 243 height 31
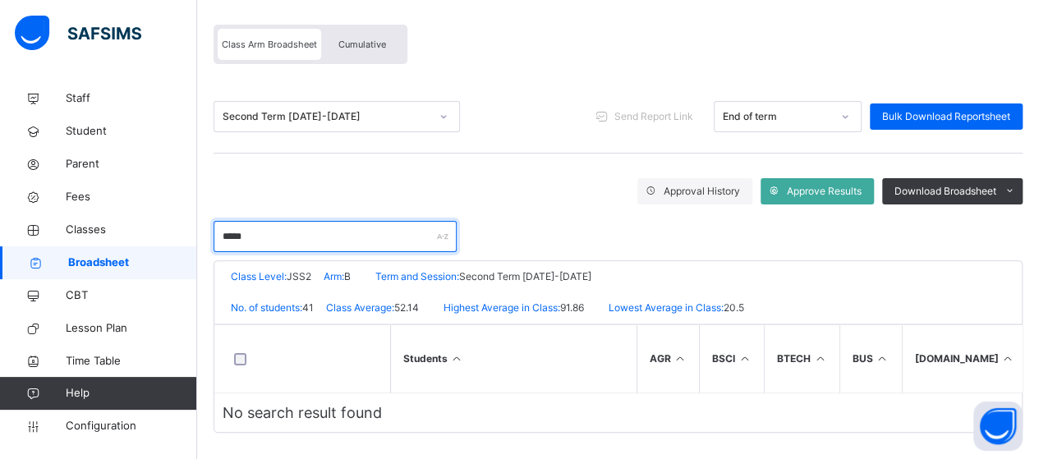
scroll to position [141, 0]
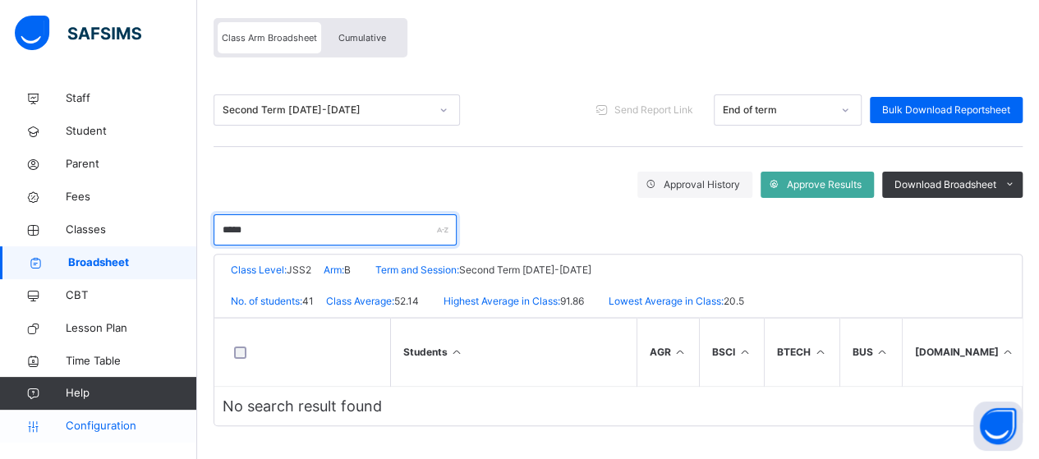
type input "*****"
click at [83, 421] on span "Configuration" at bounding box center [131, 426] width 131 height 16
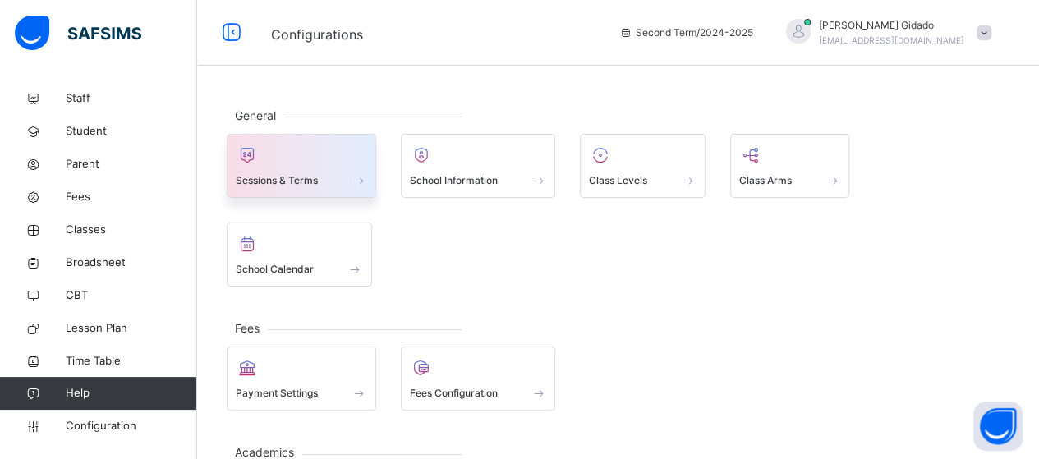
click at [310, 176] on span "Sessions & Terms" at bounding box center [277, 180] width 82 height 15
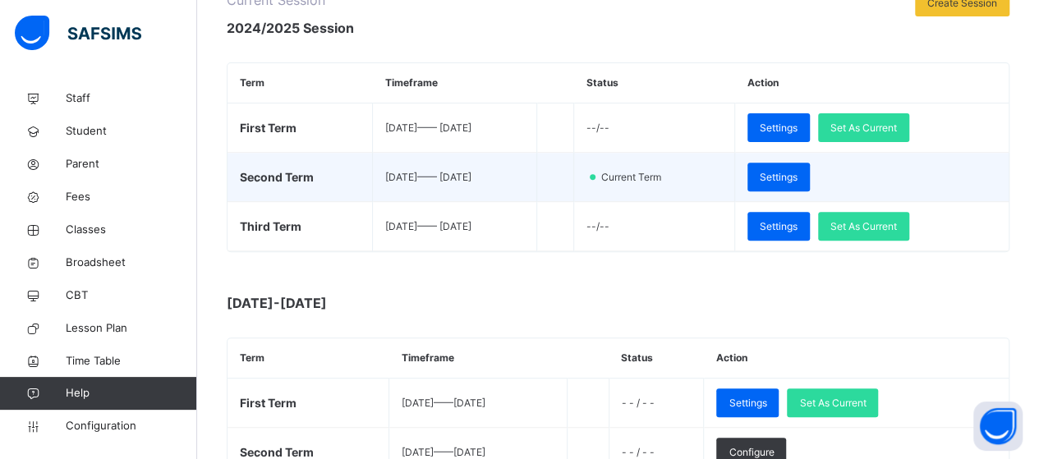
scroll to position [246, 0]
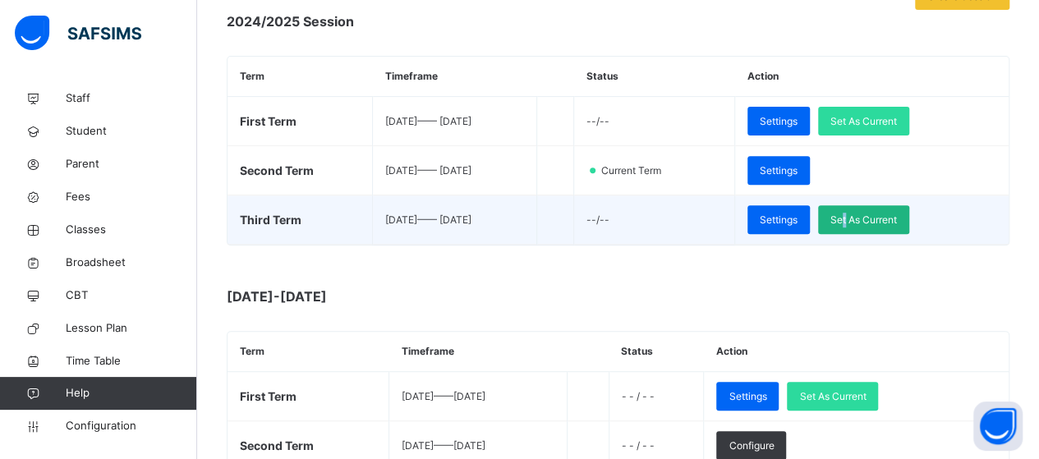
click at [876, 214] on span "Set As Current" at bounding box center [863, 220] width 67 height 15
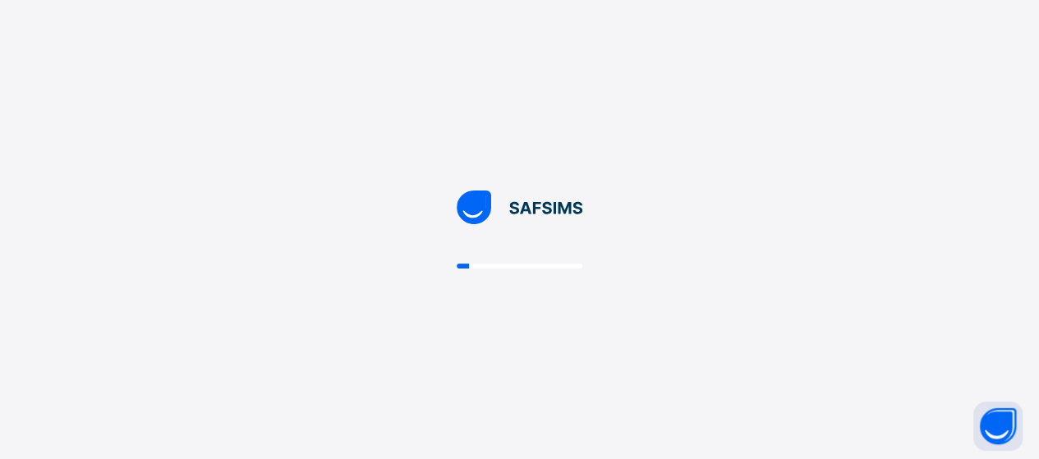
scroll to position [0, 0]
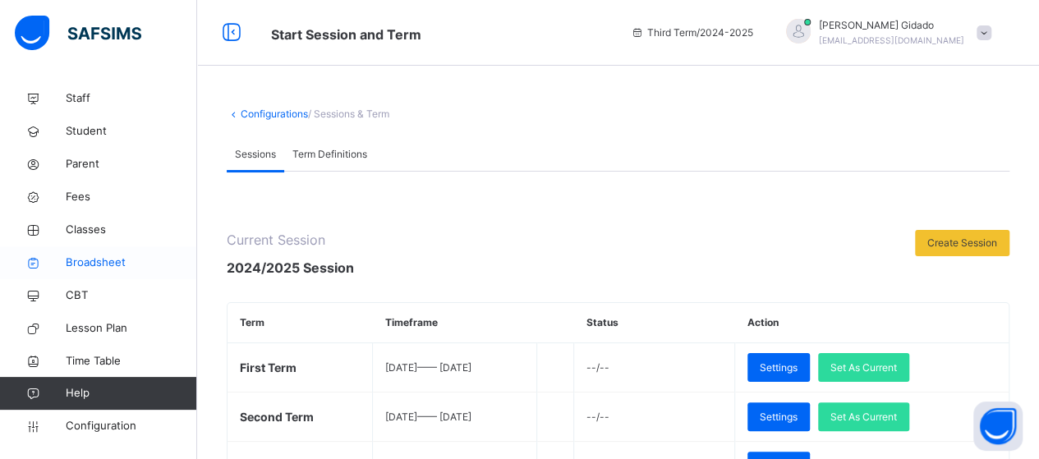
click at [90, 260] on span "Broadsheet" at bounding box center [131, 263] width 131 height 16
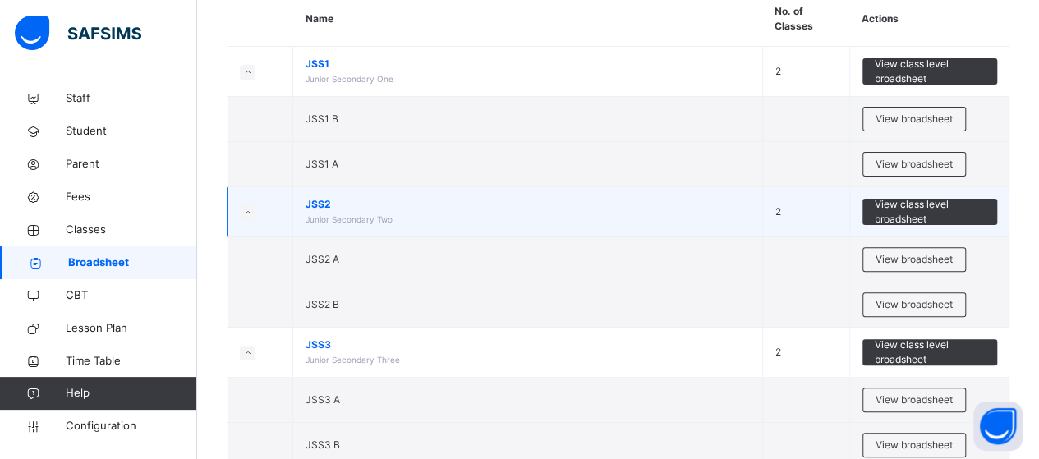
scroll to position [164, 0]
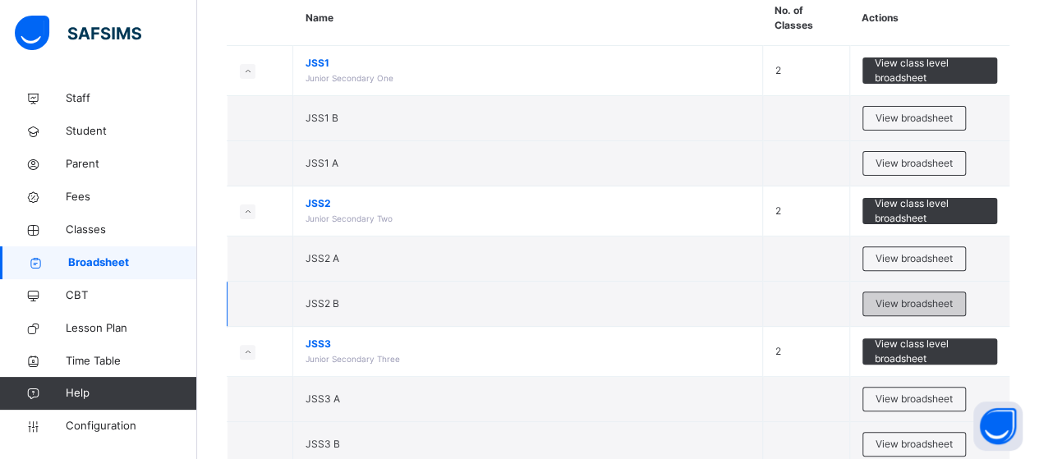
click at [905, 301] on span "View broadsheet" at bounding box center [913, 303] width 77 height 15
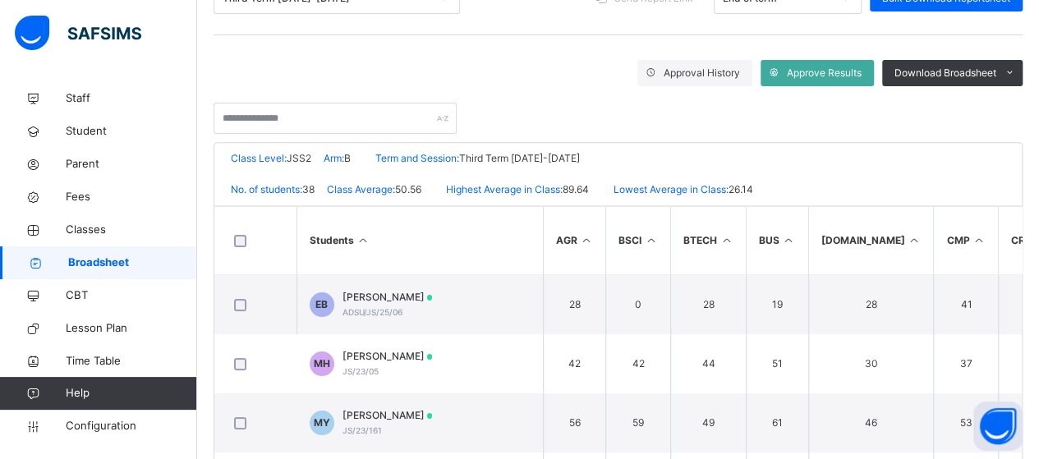
scroll to position [246, 0]
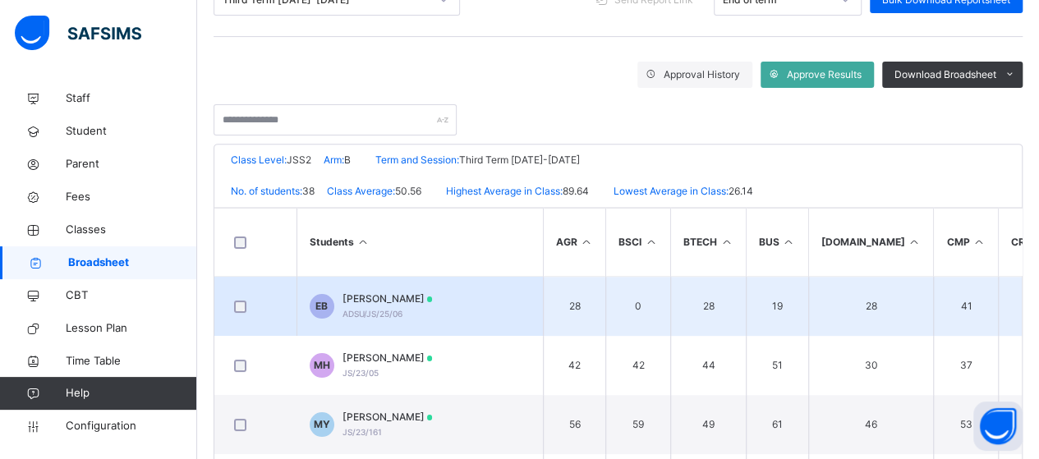
click at [458, 293] on td "EB EBENEZER BULUS ADSU/JS/25/06" at bounding box center [419, 307] width 246 height 60
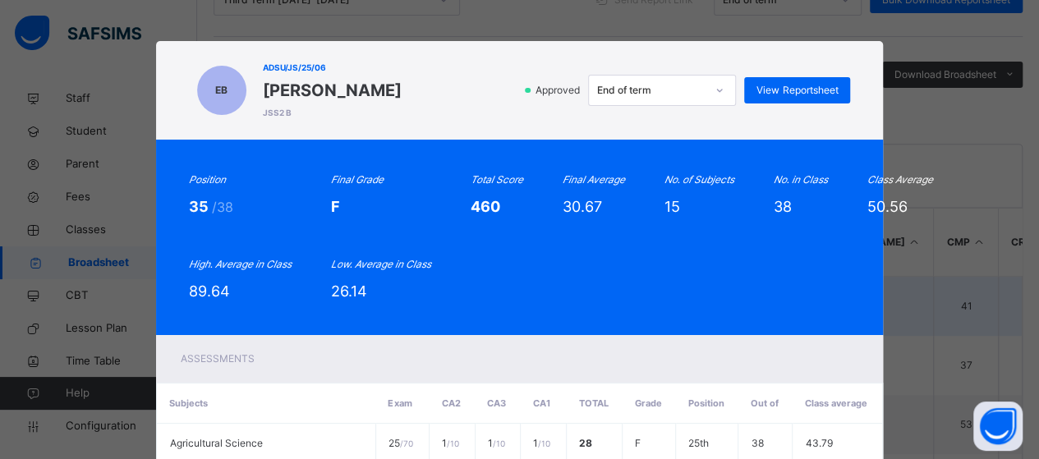
click at [458, 293] on div "Position 35 /38 Final Grade F Total Score 460 Final Average 30.67 No. of Subjec…" at bounding box center [520, 237] width 662 height 130
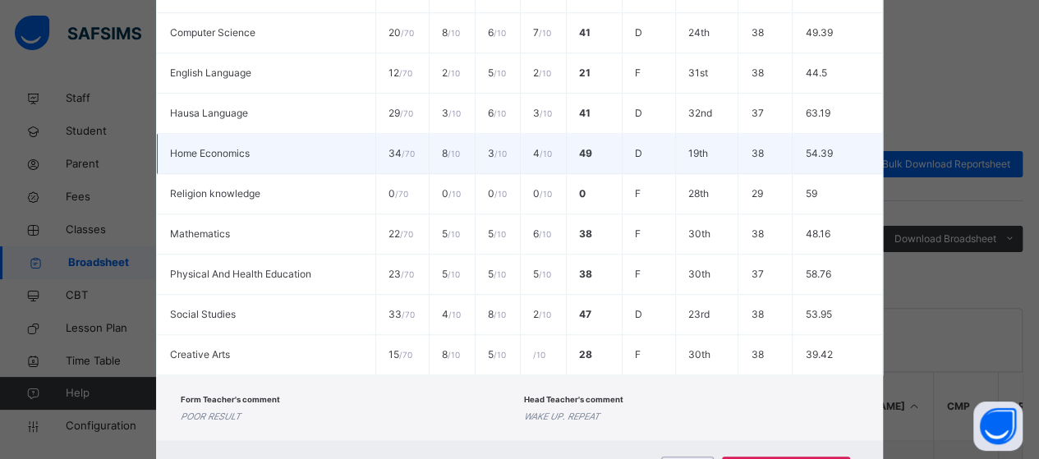
scroll to position [728, 0]
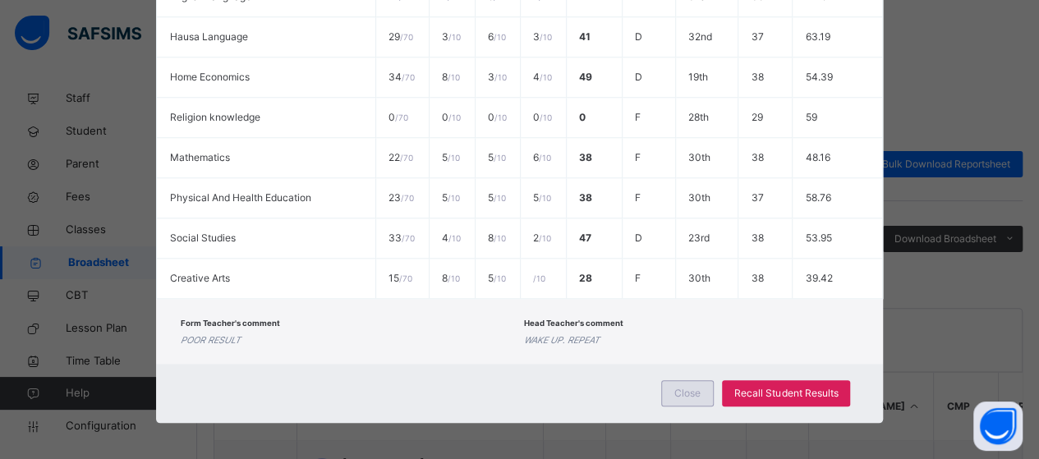
click at [686, 395] on span "Close" at bounding box center [687, 393] width 26 height 15
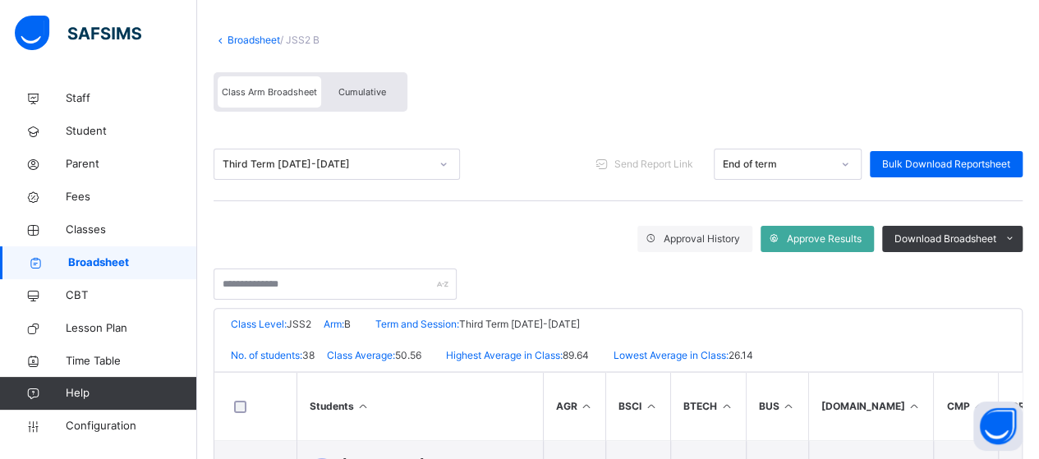
click at [381, 91] on span "Cumulative" at bounding box center [362, 91] width 48 height 11
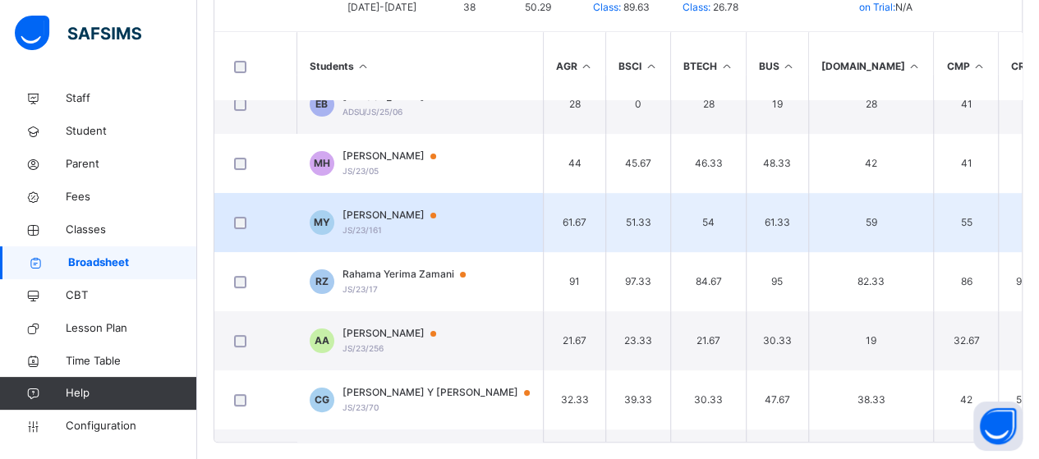
scroll to position [0, 0]
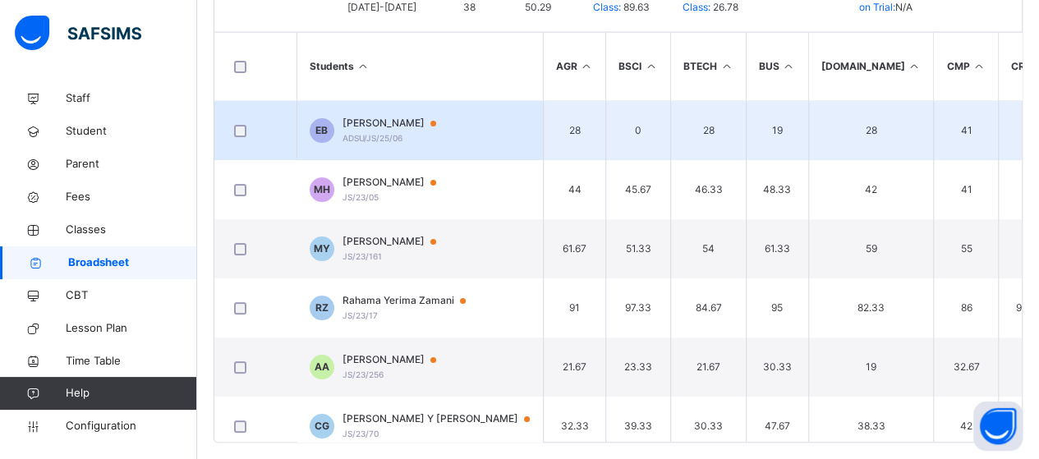
click at [471, 129] on td "EB EBENEZER BULUS ADSU/JS/25/06" at bounding box center [419, 131] width 246 height 60
click at [0, 0] on div "undefined undefined Pending Cumulative View Reportsheet" at bounding box center [0, 0] width 0 height 0
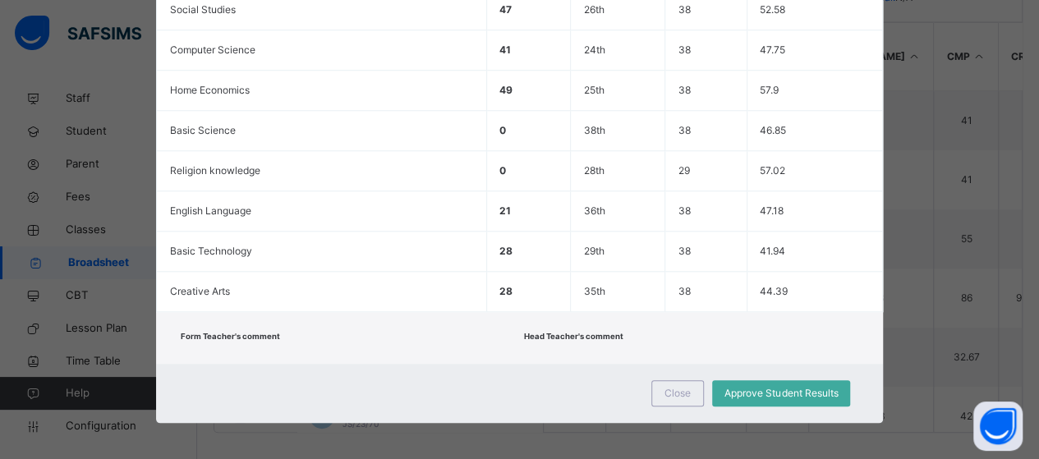
scroll to position [425, 0]
click at [678, 392] on span "Close" at bounding box center [677, 393] width 26 height 15
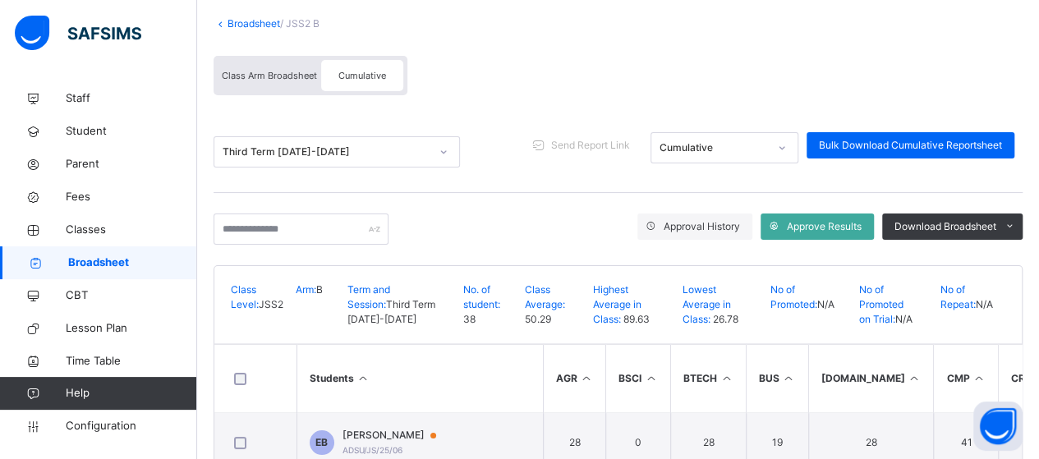
scroll to position [97, 0]
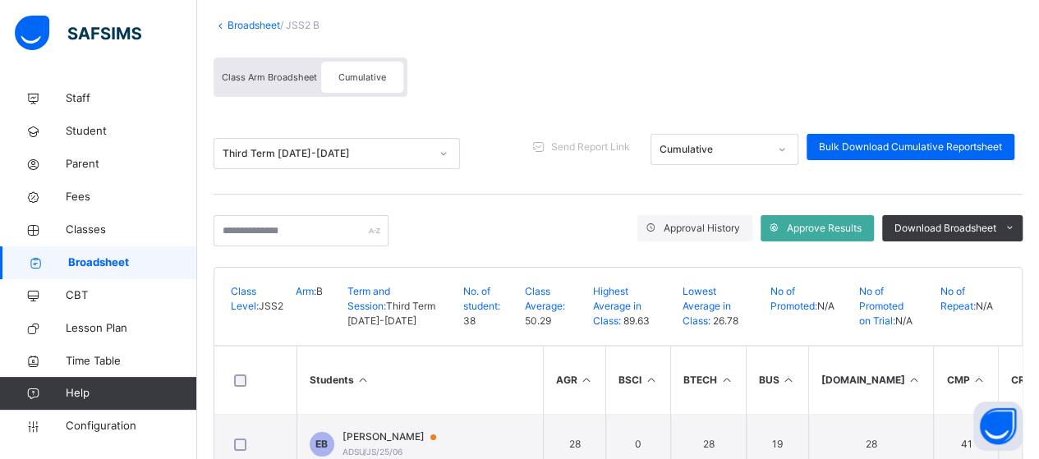
click at [266, 80] on span "Class Arm Broadsheet" at bounding box center [269, 76] width 95 height 11
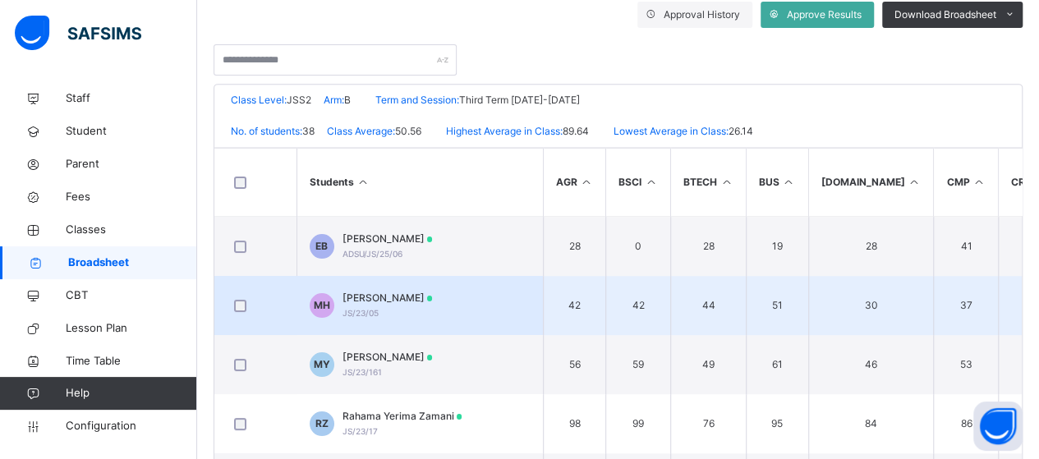
scroll to position [343, 0]
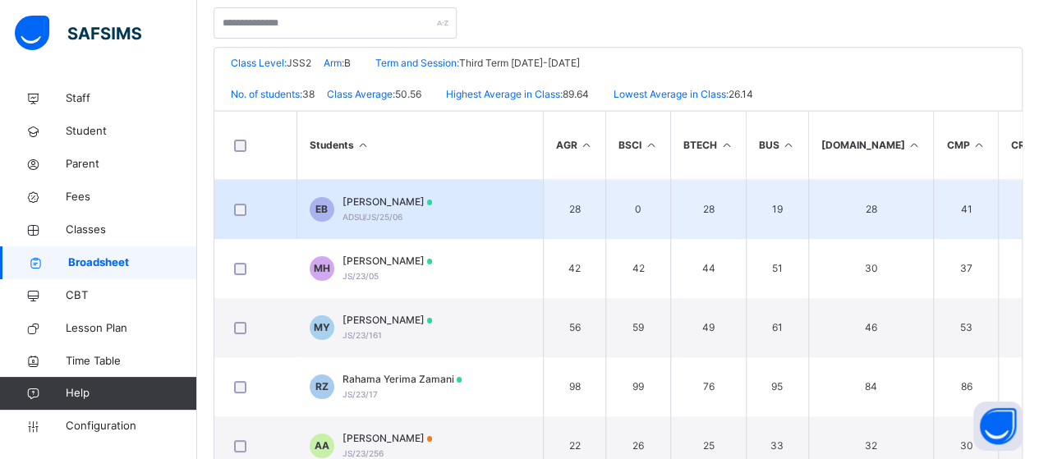
click at [461, 207] on td "EB EBENEZER BULUS ADSU/JS/25/06" at bounding box center [419, 210] width 246 height 60
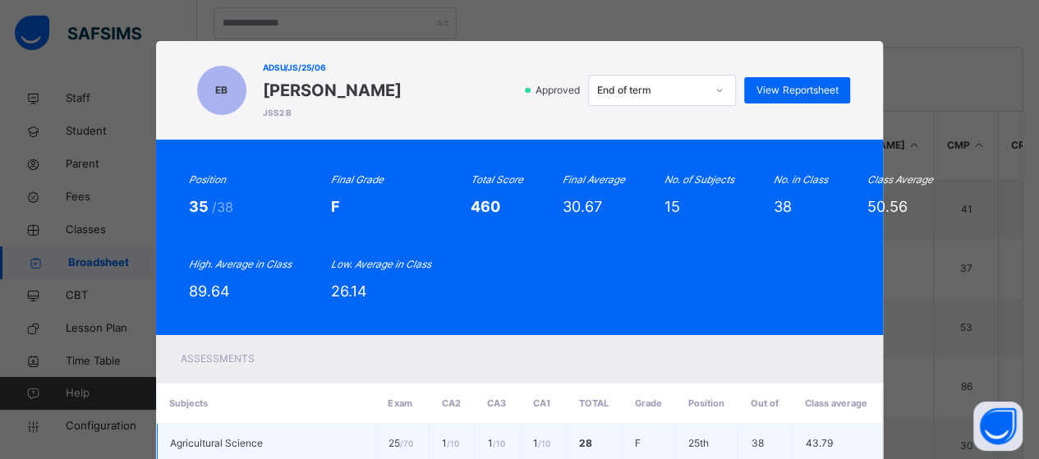
scroll to position [0, 0]
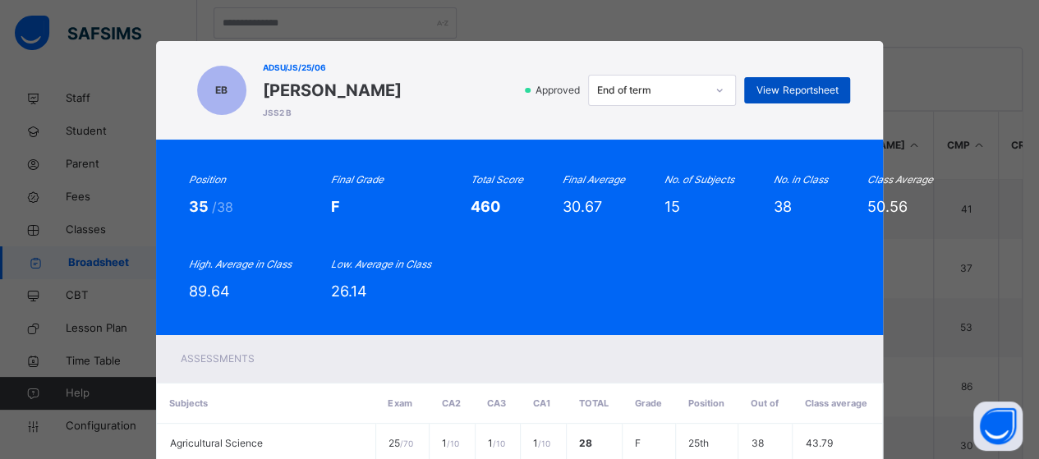
click at [771, 88] on span "View Reportsheet" at bounding box center [796, 90] width 81 height 15
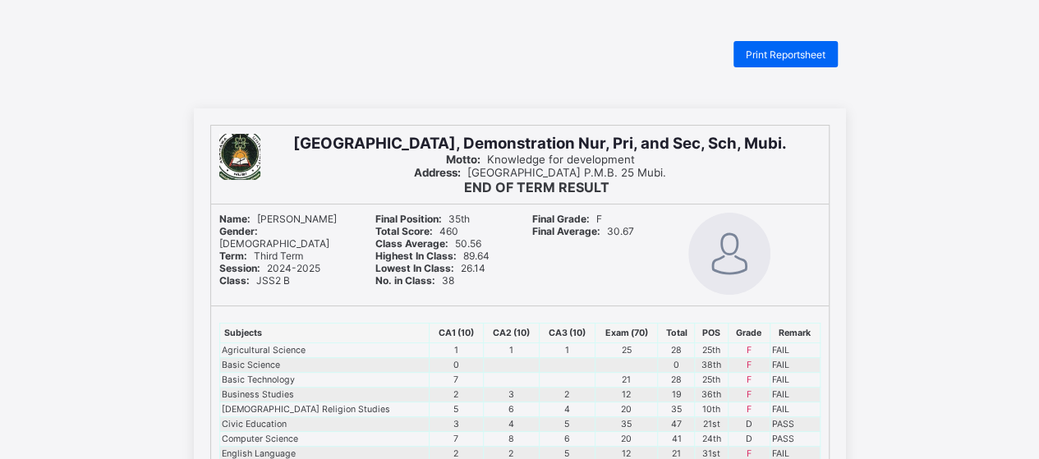
click at [452, 226] on span "Total Score: 460" at bounding box center [416, 231] width 83 height 12
